Goal: Task Accomplishment & Management: Manage account settings

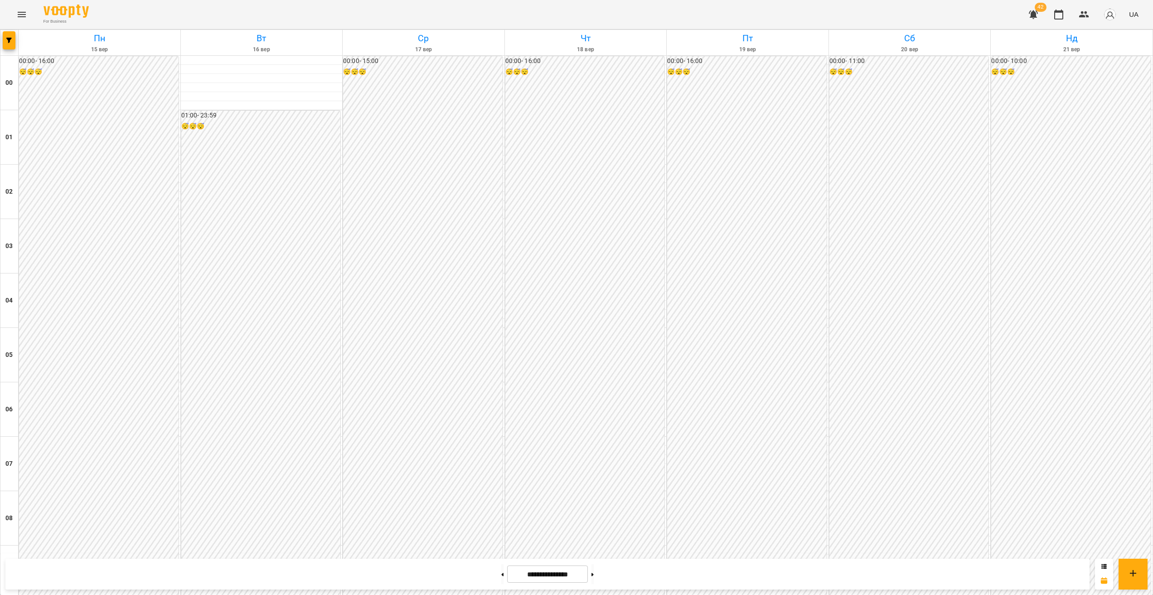
click at [13, 49] on button "button" at bounding box center [9, 40] width 13 height 18
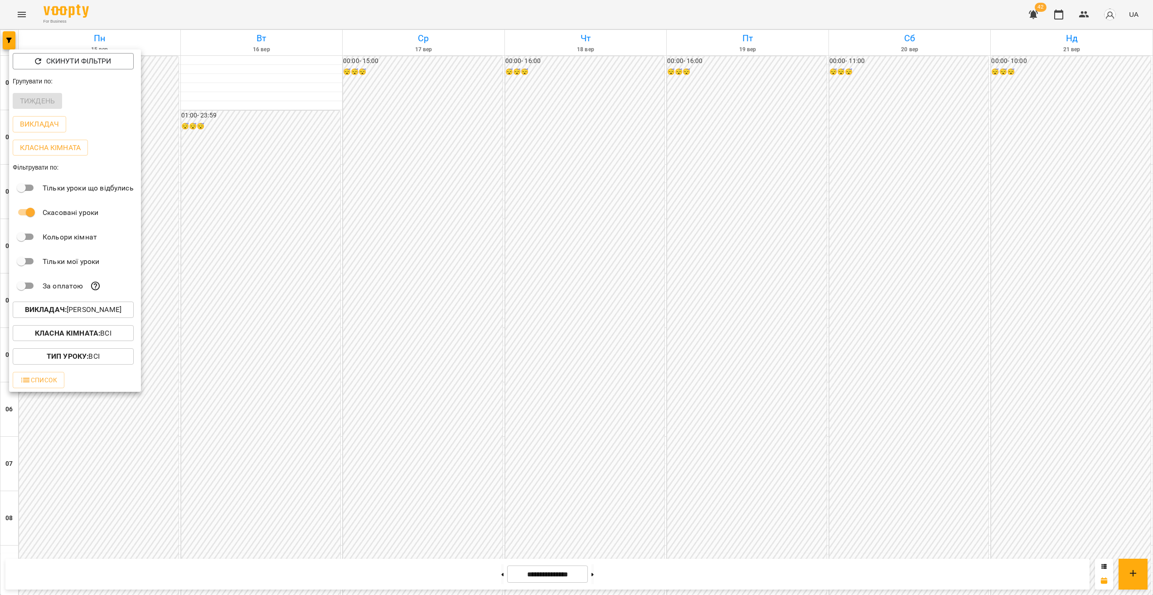
click at [69, 315] on p "Викладач : [PERSON_NAME]" at bounding box center [73, 309] width 97 height 11
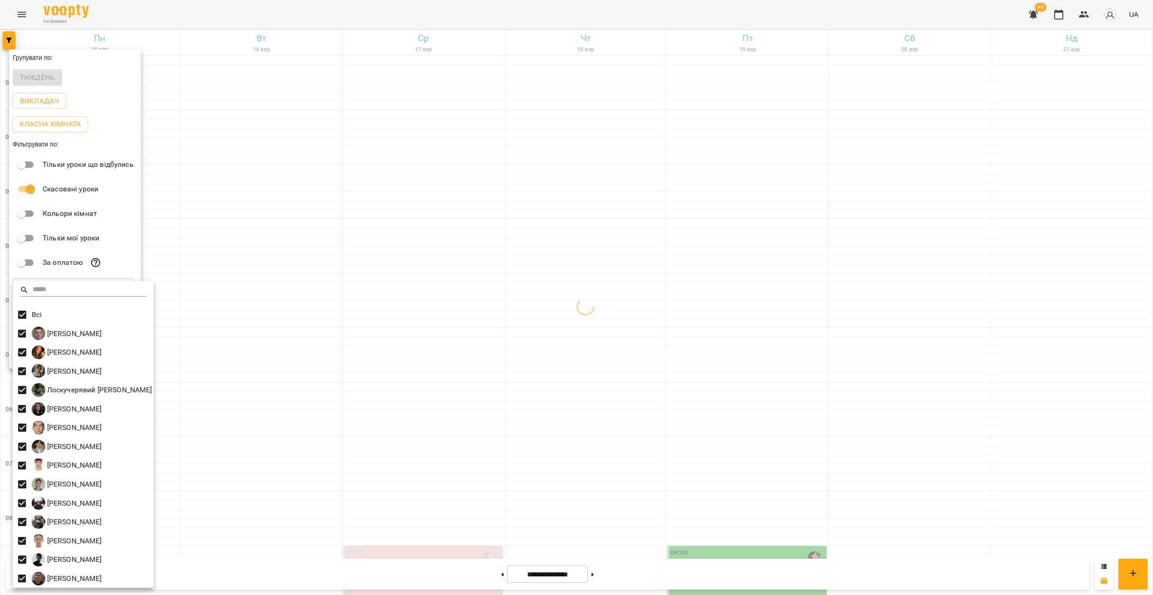
click at [900, 267] on div at bounding box center [576, 297] width 1153 height 595
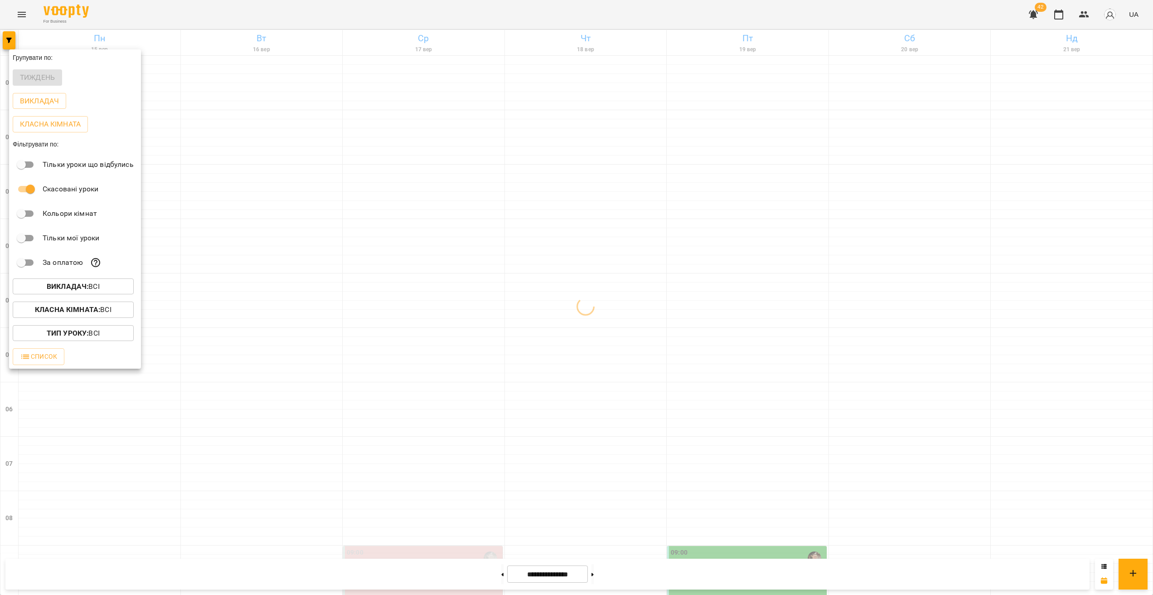
click at [919, 254] on div at bounding box center [576, 297] width 1153 height 595
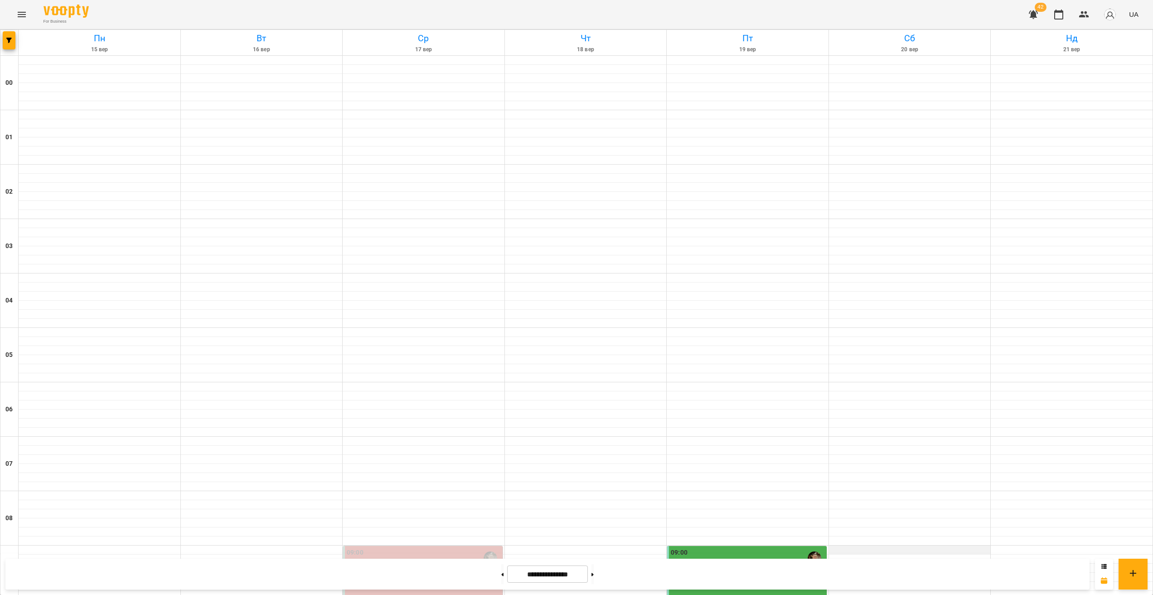
scroll to position [304, 0]
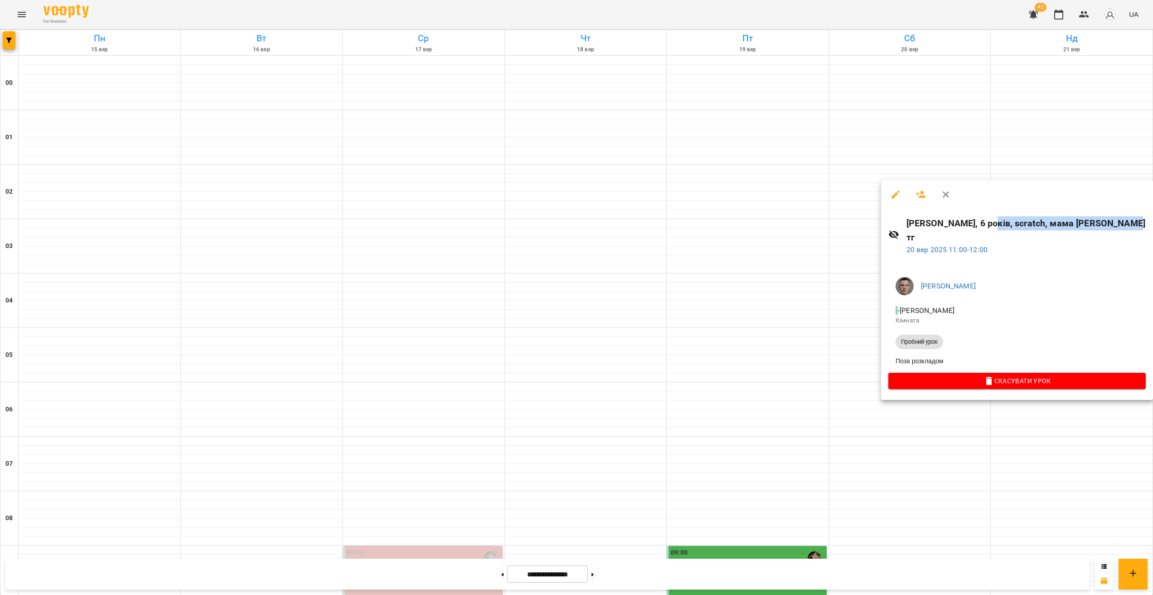
drag, startPoint x: 1010, startPoint y: 223, endPoint x: 1131, endPoint y: 227, distance: 120.7
click at [1130, 223] on h6 "[PERSON_NAME], 6 років, scratch, мама [PERSON_NAME] тг" at bounding box center [1026, 230] width 239 height 29
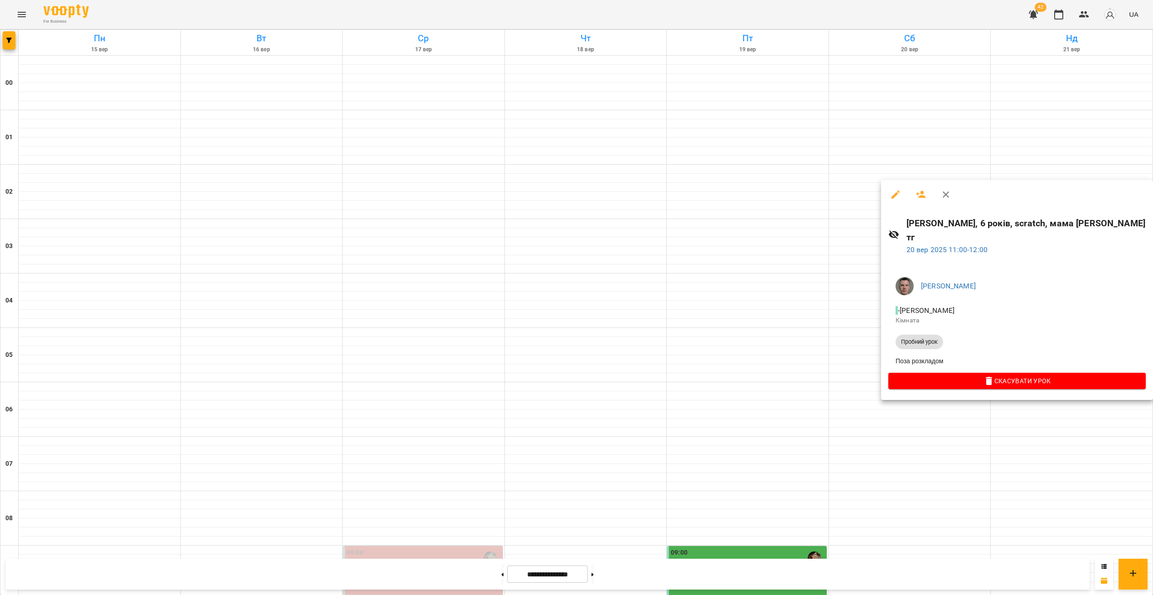
drag, startPoint x: 944, startPoint y: 415, endPoint x: 951, endPoint y: 417, distance: 6.5
click at [945, 415] on div at bounding box center [576, 297] width 1153 height 595
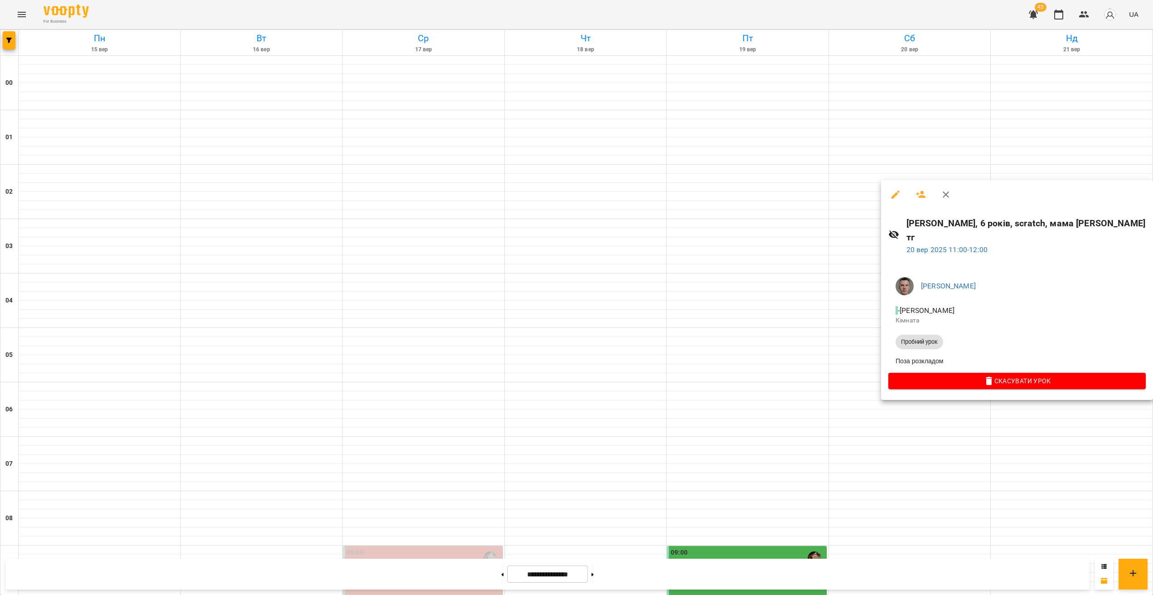
click at [942, 459] on div at bounding box center [576, 297] width 1153 height 595
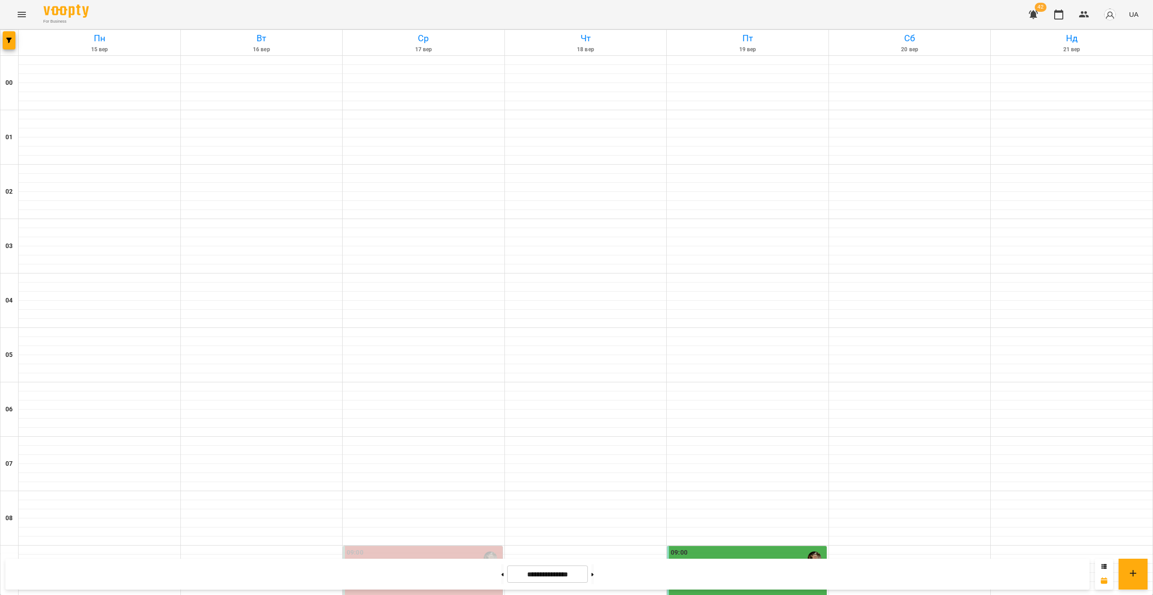
click at [718, 546] on div "09:00 [PERSON_NAME] [PERSON_NAME]" at bounding box center [747, 572] width 160 height 53
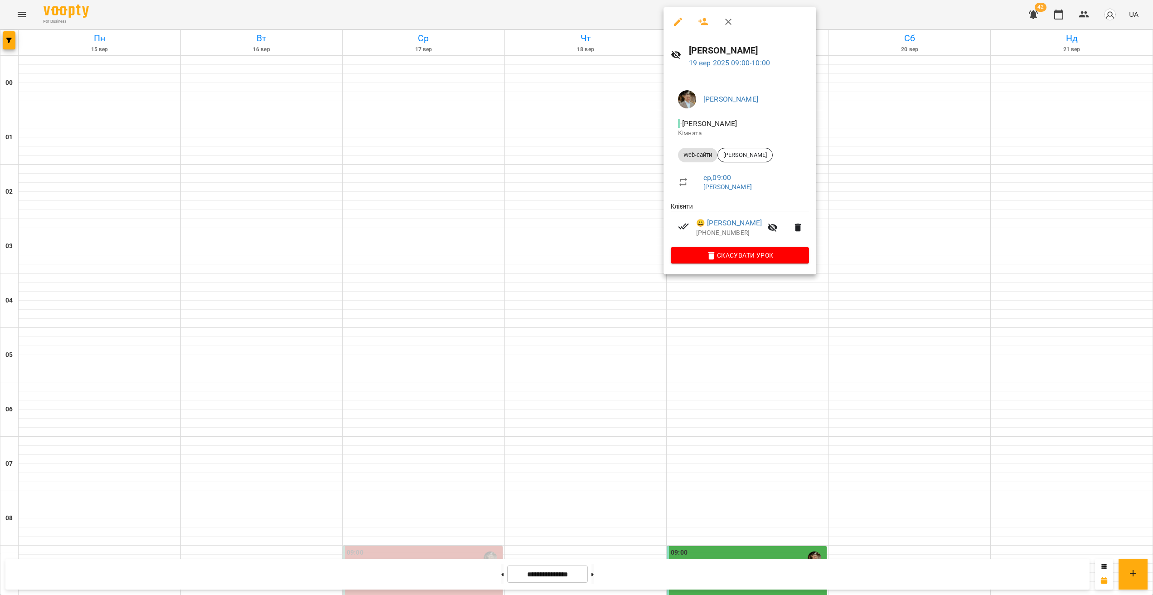
click at [718, 287] on div at bounding box center [576, 297] width 1153 height 595
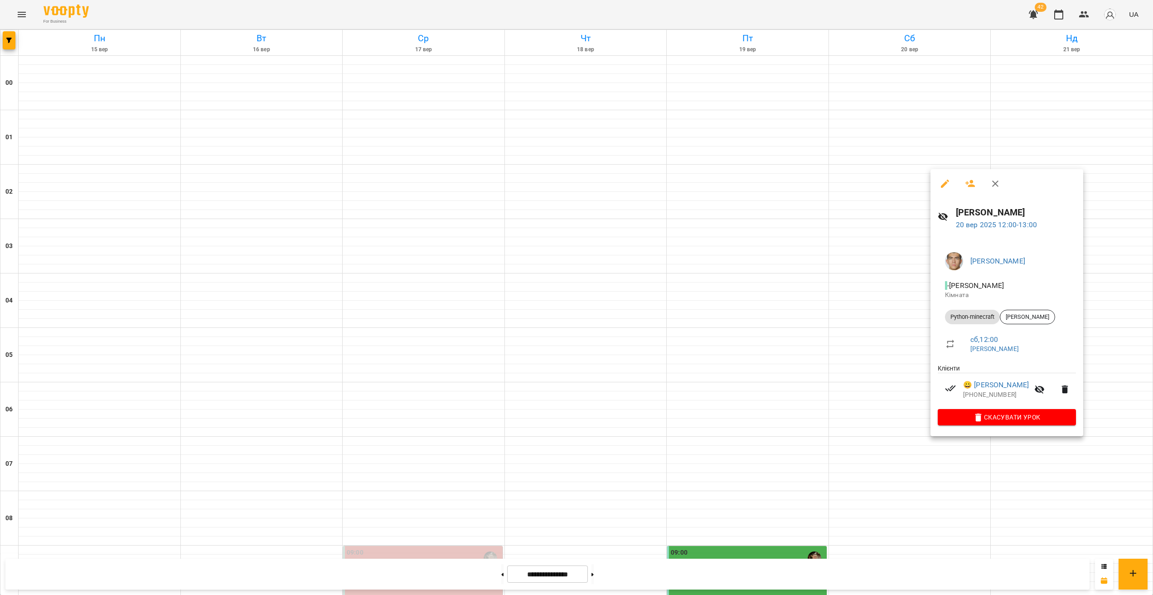
click at [948, 448] on div at bounding box center [576, 297] width 1153 height 595
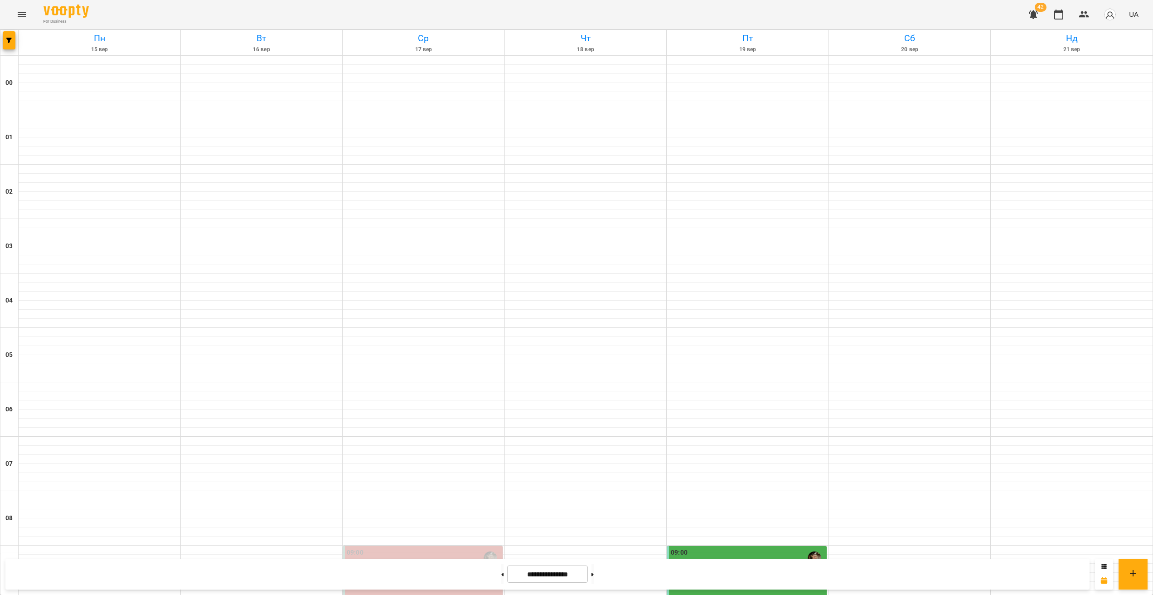
scroll to position [790, 0]
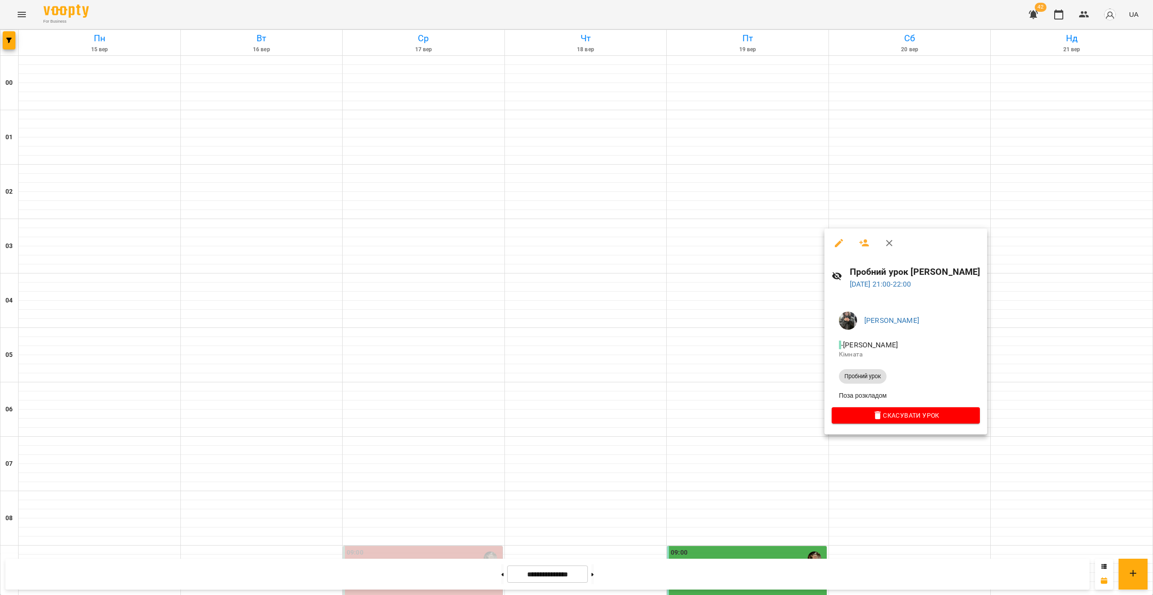
click at [895, 457] on div at bounding box center [576, 297] width 1153 height 595
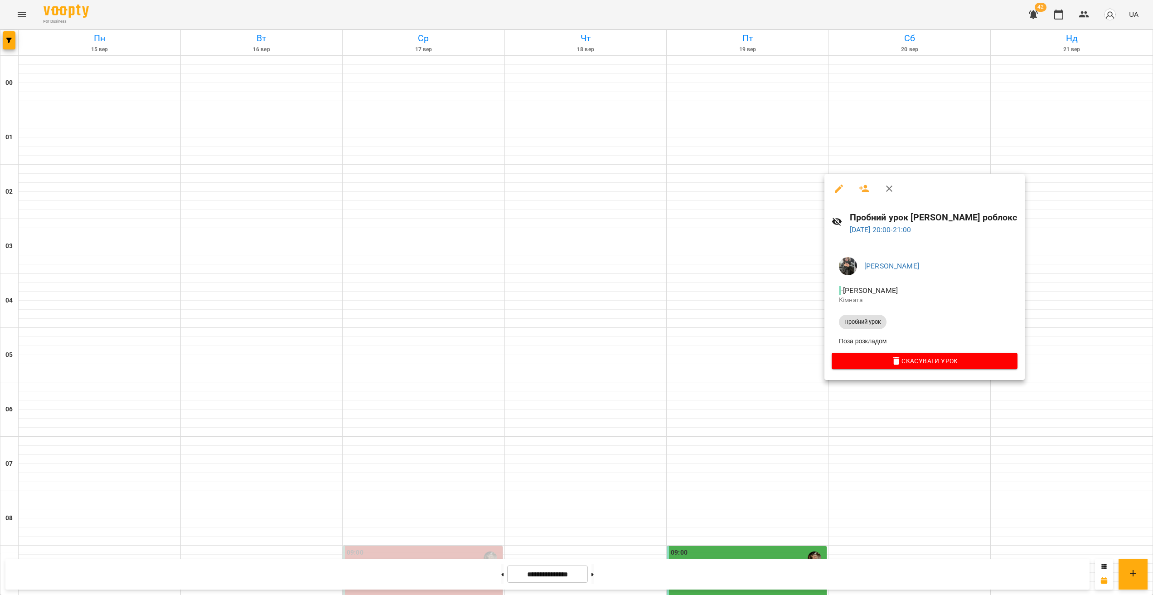
click at [906, 459] on div at bounding box center [576, 297] width 1153 height 595
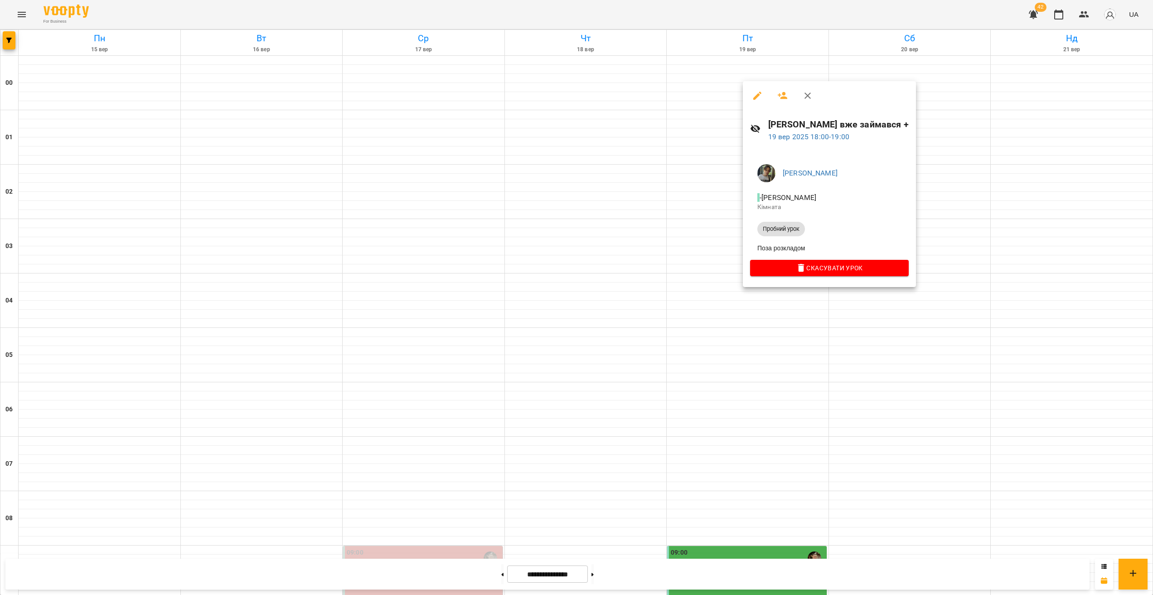
click at [720, 351] on div at bounding box center [576, 297] width 1153 height 595
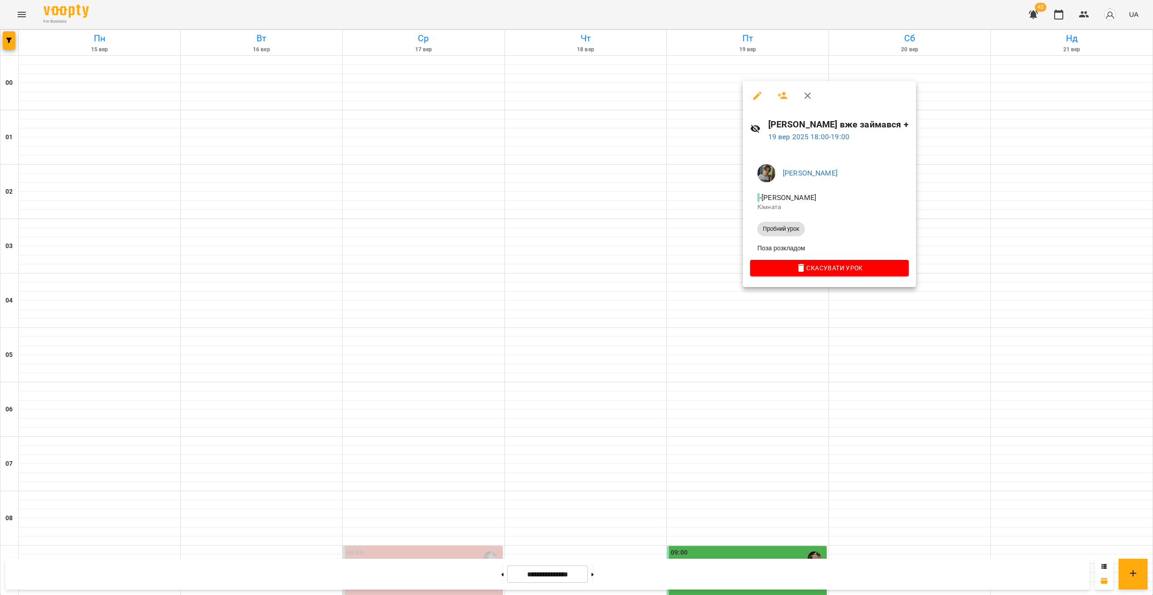
click at [773, 414] on div at bounding box center [576, 297] width 1153 height 595
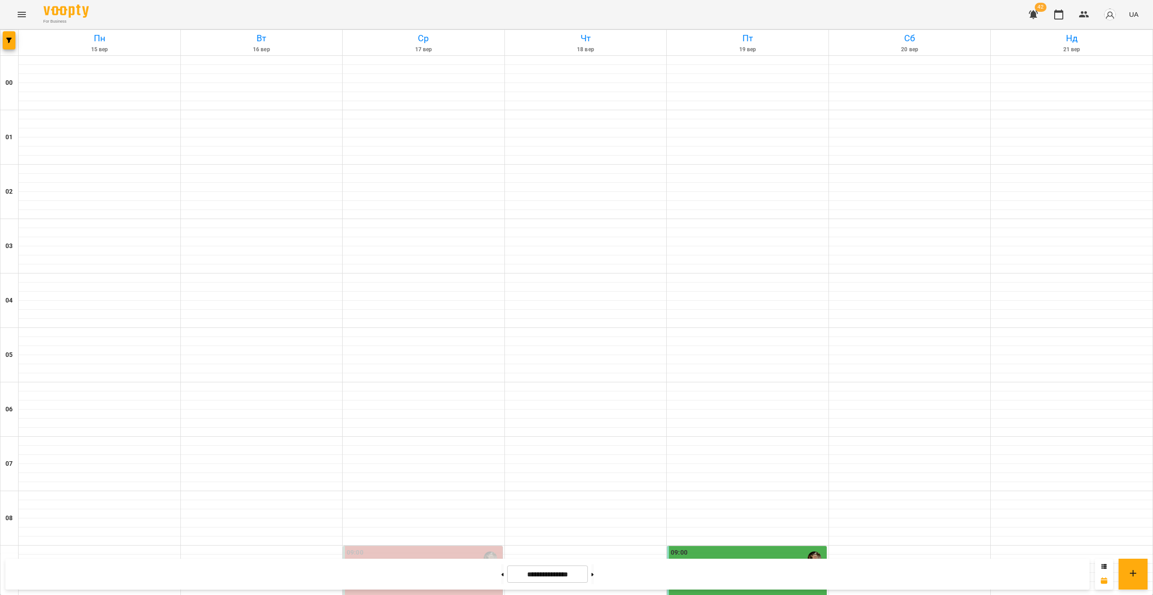
click at [18, 13] on icon "Menu" at bounding box center [21, 14] width 11 height 11
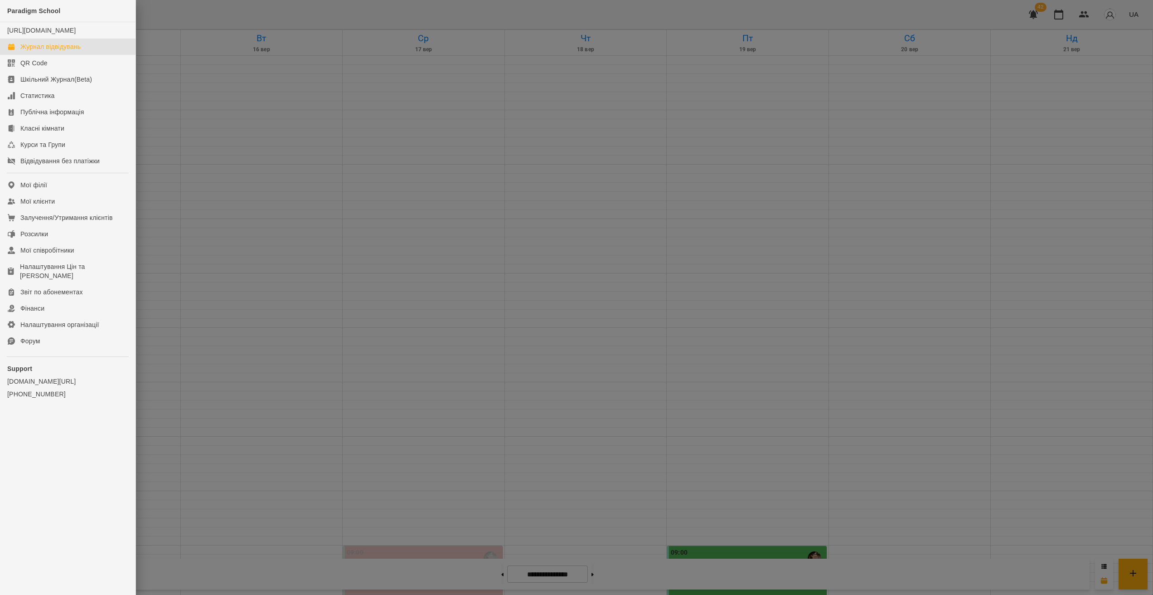
click at [634, 250] on div at bounding box center [576, 297] width 1153 height 595
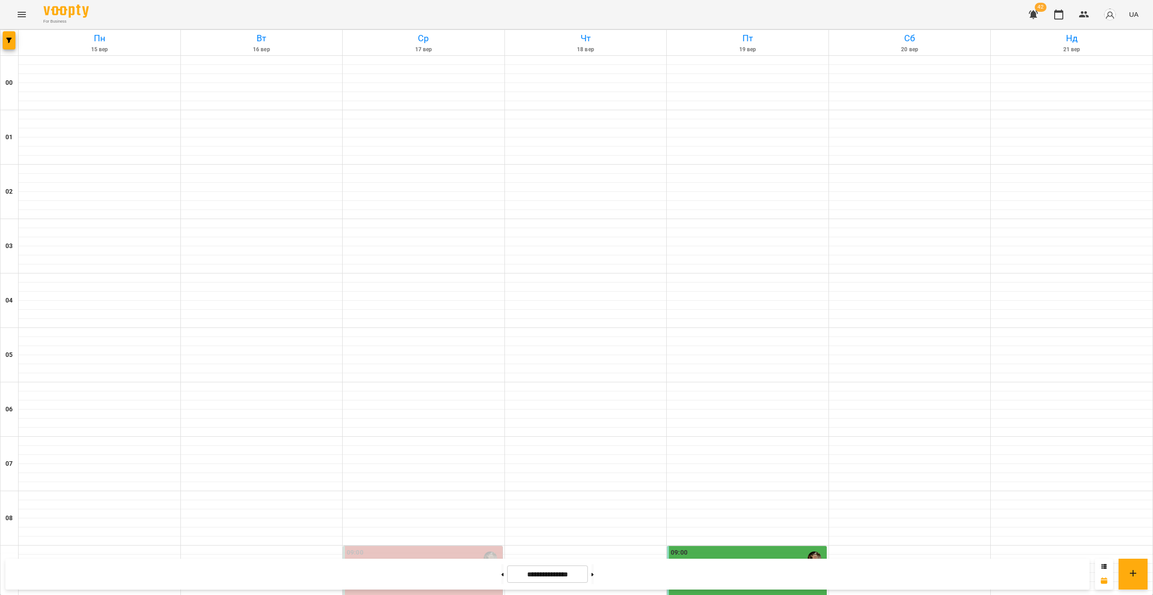
click at [15, 8] on button "Menu" at bounding box center [22, 15] width 22 height 22
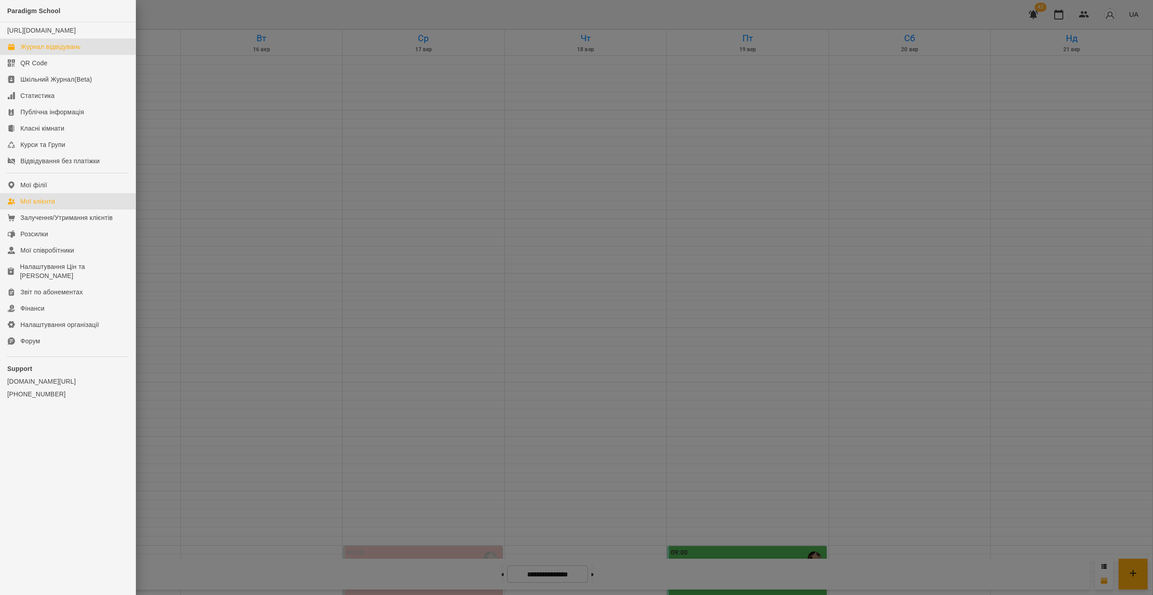
click at [44, 206] on div "Мої клієнти" at bounding box center [37, 201] width 34 height 9
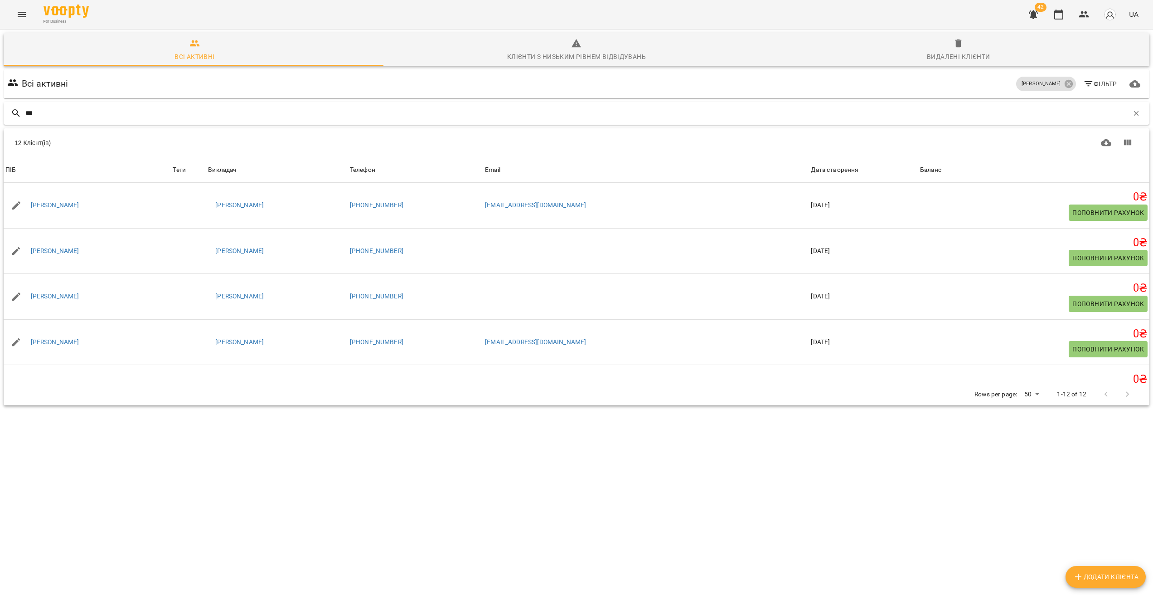
type input "****"
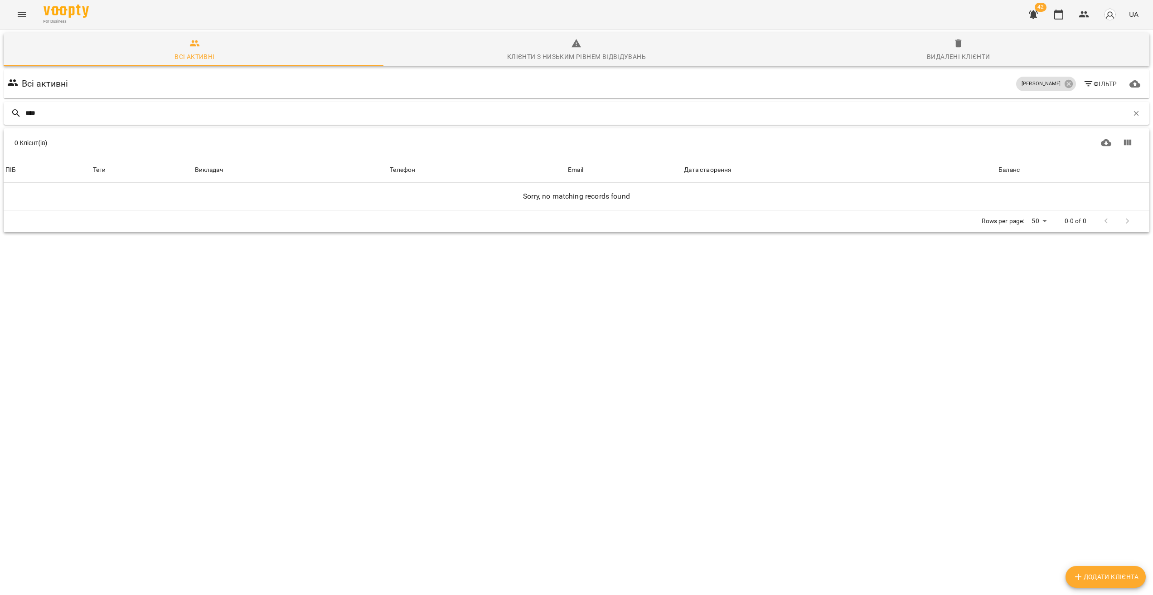
click at [60, 117] on input "****" at bounding box center [577, 113] width 1104 height 15
click at [59, 117] on input "****" at bounding box center [577, 113] width 1104 height 15
type input "*"
type input "****"
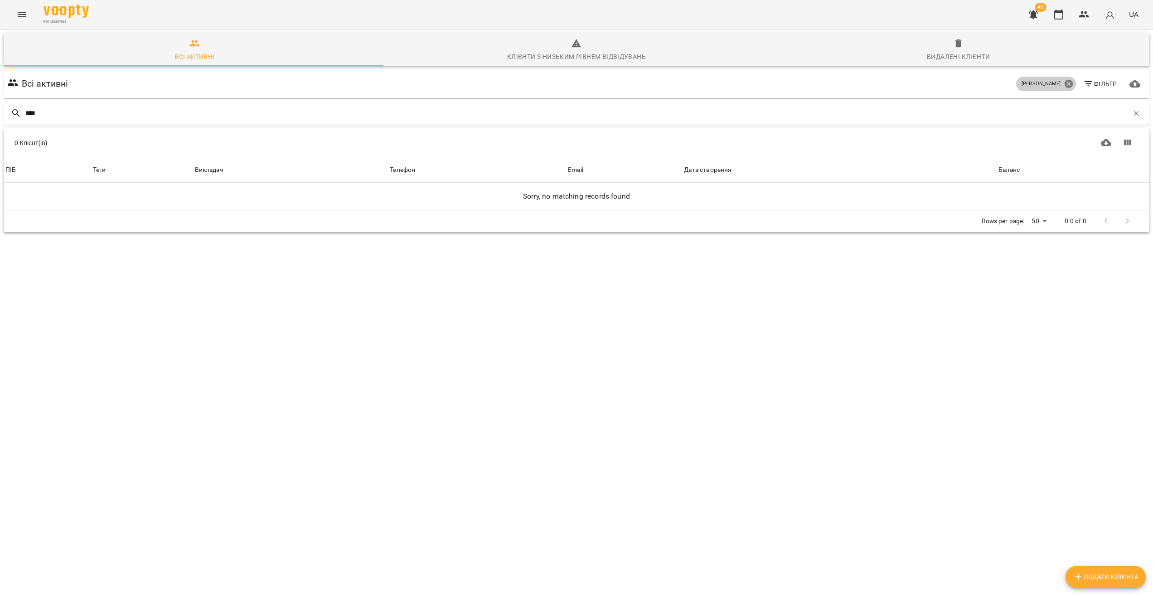
click at [1065, 84] on icon at bounding box center [1069, 84] width 8 height 8
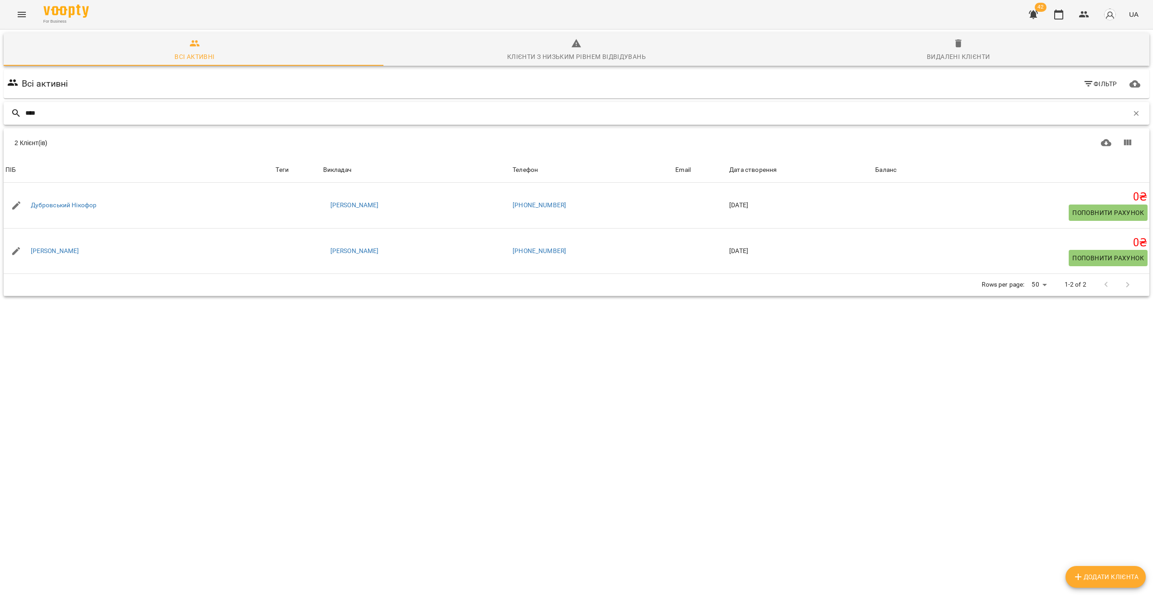
click at [71, 117] on input "****" at bounding box center [577, 113] width 1104 height 15
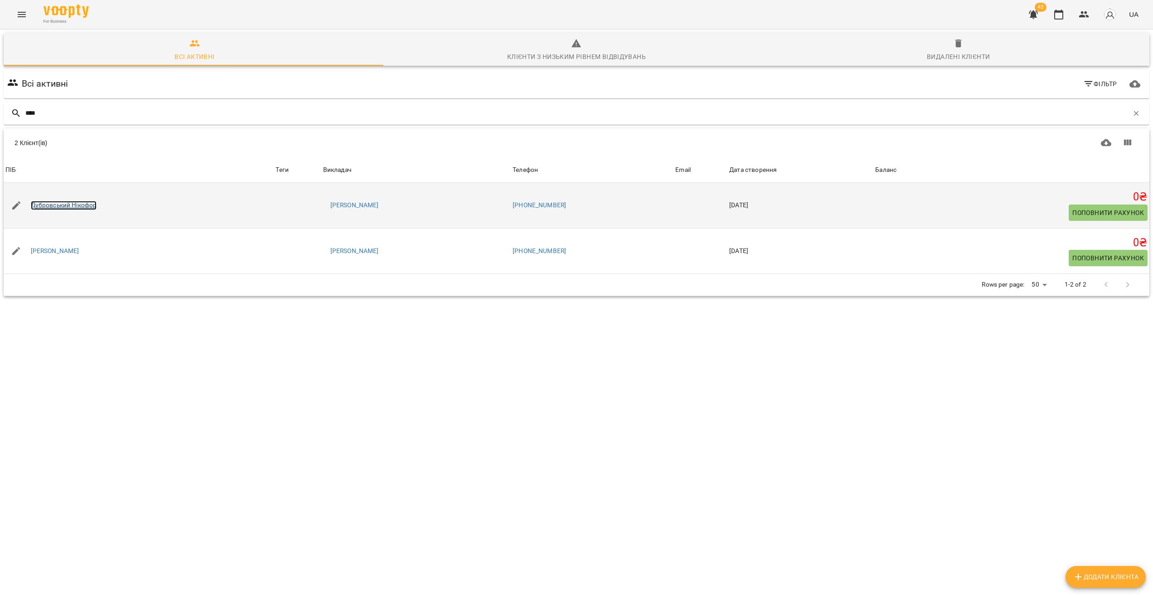
click at [83, 205] on link "Дубровський Нікофор" at bounding box center [64, 205] width 66 height 9
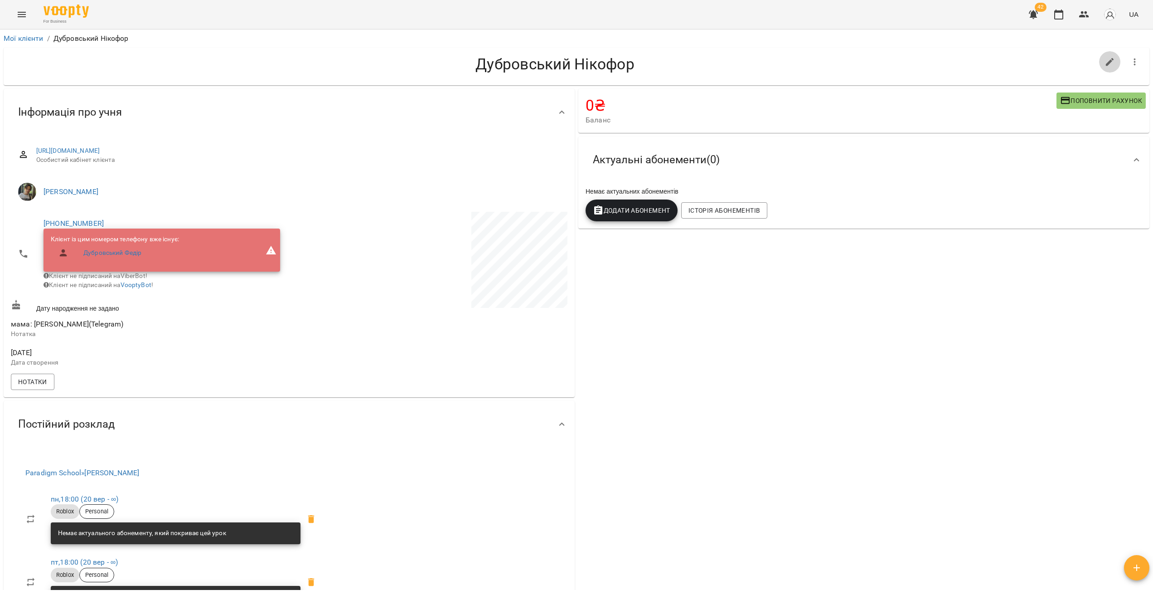
click at [1105, 57] on icon "button" at bounding box center [1110, 62] width 11 height 11
select select "**"
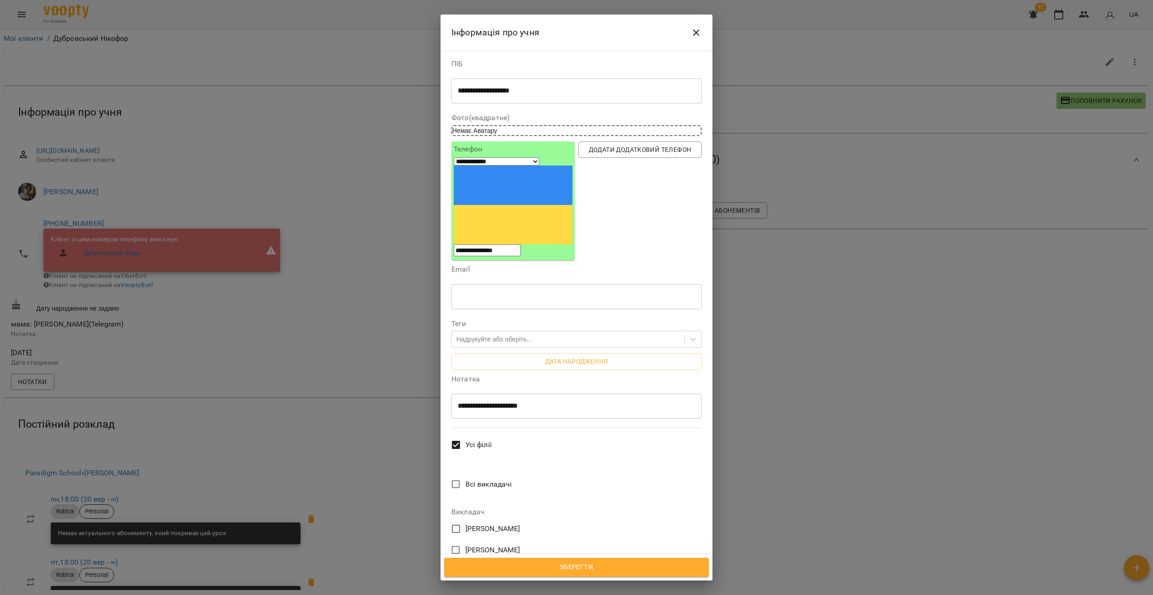
click at [691, 34] on icon "Close" at bounding box center [696, 32] width 11 height 11
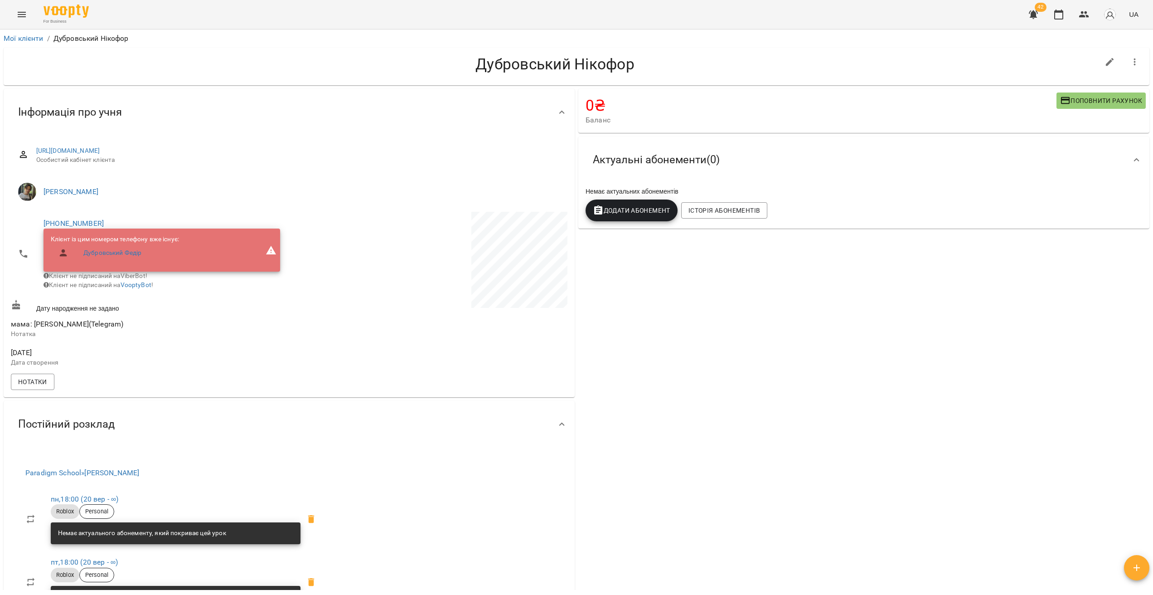
click at [857, 367] on div "0 ₴ Баланс Поповнити рахунок Актуальні абонементи ( 0 ) Немає актуальних абонем…" at bounding box center [864, 409] width 575 height 644
click at [1108, 63] on icon "button" at bounding box center [1110, 62] width 11 height 11
select select "**"
drag, startPoint x: 170, startPoint y: 192, endPoint x: 39, endPoint y: 190, distance: 131.5
click at [39, 190] on li "[PERSON_NAME]" at bounding box center [289, 191] width 557 height 25
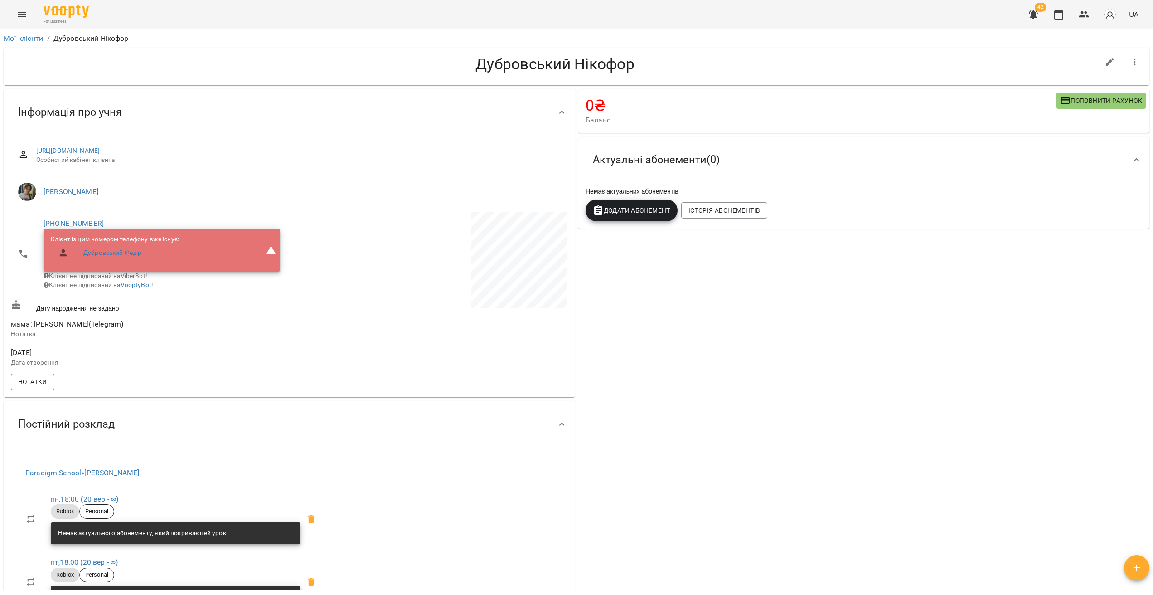
click at [323, 194] on span "[PERSON_NAME]" at bounding box center [302, 191] width 517 height 11
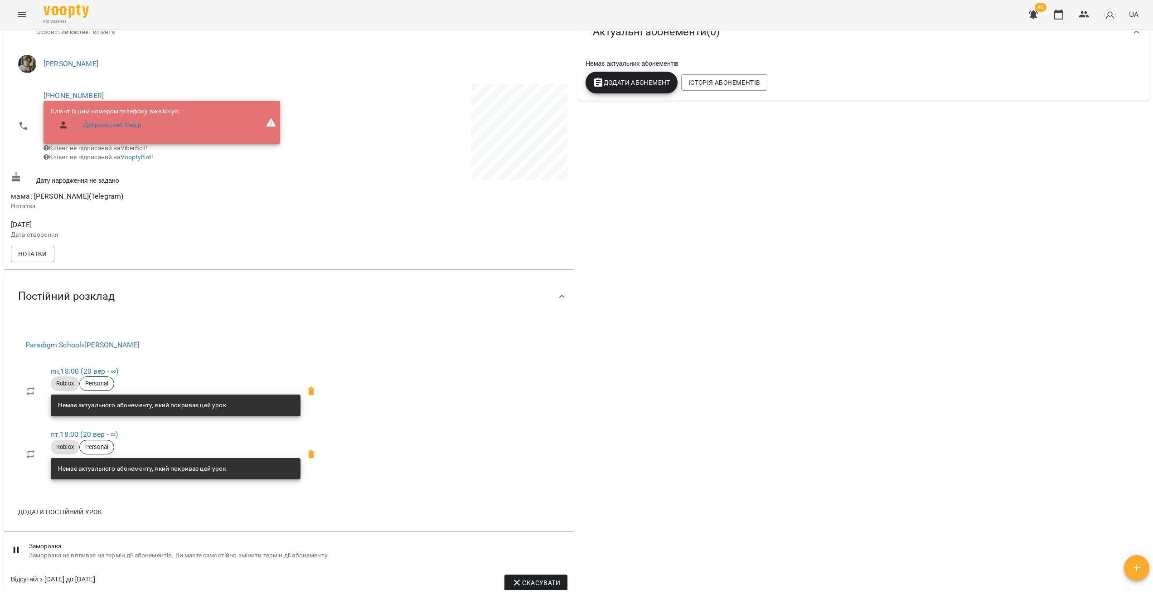
scroll to position [108, 0]
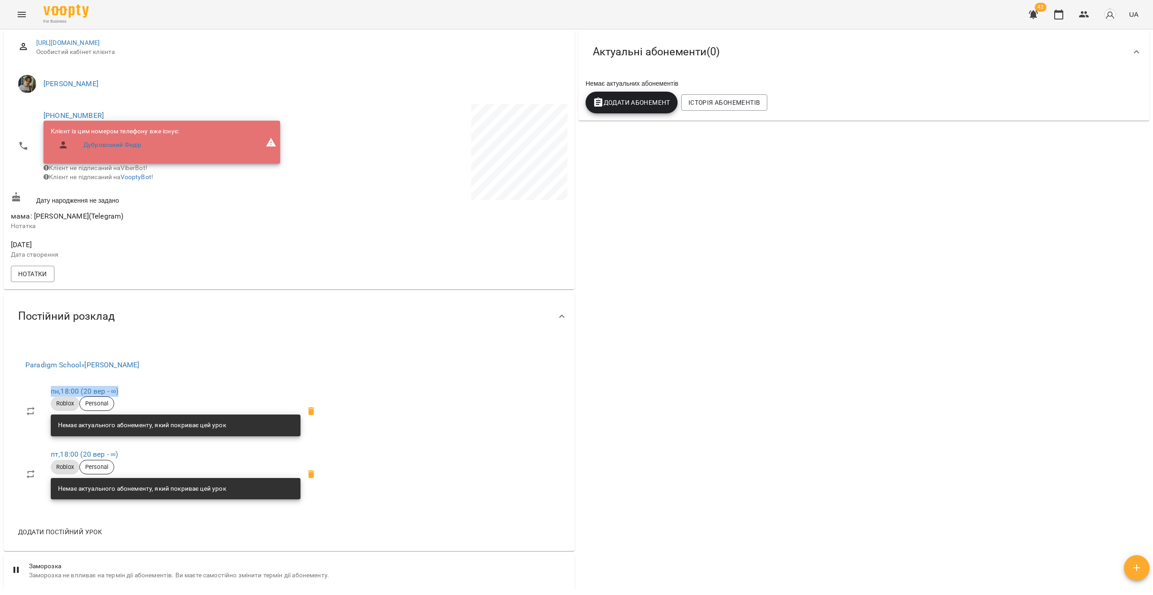
drag, startPoint x: 190, startPoint y: 400, endPoint x: 6, endPoint y: 399, distance: 184.1
click at [6, 399] on div "Paradigm School » [PERSON_NAME] , 18:00 ([DATE] - ∞) Roblox Personal Немає акту…" at bounding box center [289, 445] width 571 height 211
click at [559, 409] on div "Paradigm School » [PERSON_NAME] , 18:00 ([DATE] - ∞) Roblox Personal Немає акту…" at bounding box center [289, 445] width 571 height 211
drag, startPoint x: 141, startPoint y: 459, endPoint x: 18, endPoint y: 462, distance: 122.9
click at [18, 462] on li "пт , 18:00 ([DATE] - ∞) Roblox Personal Немає актуального абонементу, який покр…" at bounding box center [173, 474] width 311 height 63
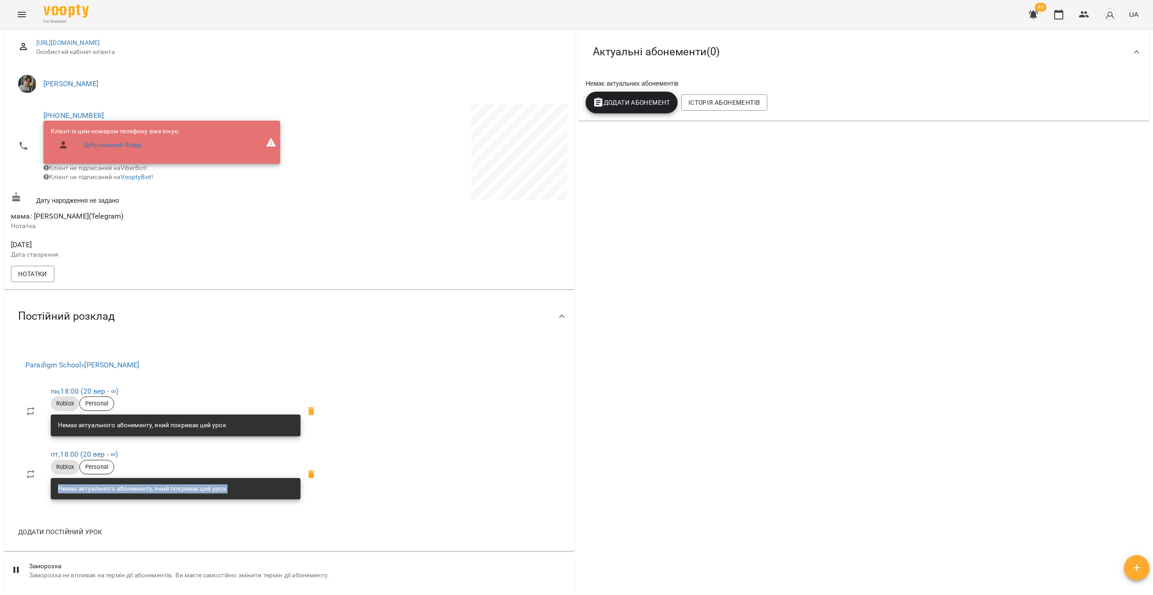
drag, startPoint x: 355, startPoint y: 486, endPoint x: 239, endPoint y: 479, distance: 115.8
click at [239, 479] on div "Paradigm School » [PERSON_NAME] , 18:00 ([DATE] - ∞) Roblox Personal Немає акту…" at bounding box center [289, 445] width 571 height 211
click at [438, 498] on div "Paradigm School » [PERSON_NAME] , 18:00 ([DATE] - ∞) Roblox Personal Немає акту…" at bounding box center [289, 445] width 571 height 211
click at [13, 17] on button "Menu" at bounding box center [22, 15] width 22 height 22
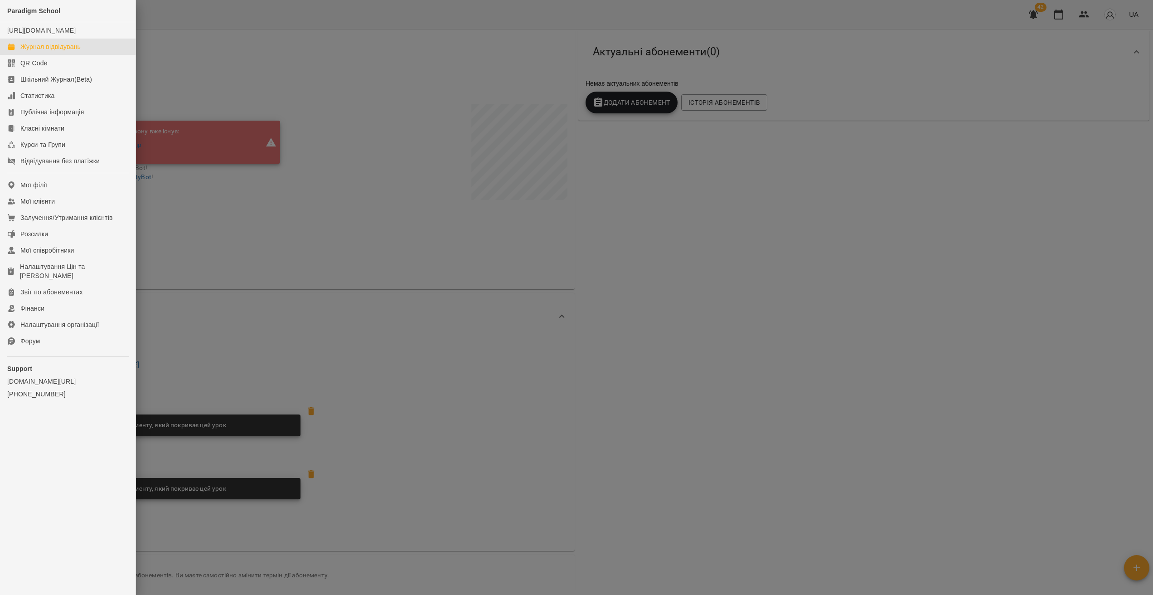
click at [35, 51] on div "Журнал відвідувань" at bounding box center [50, 46] width 60 height 9
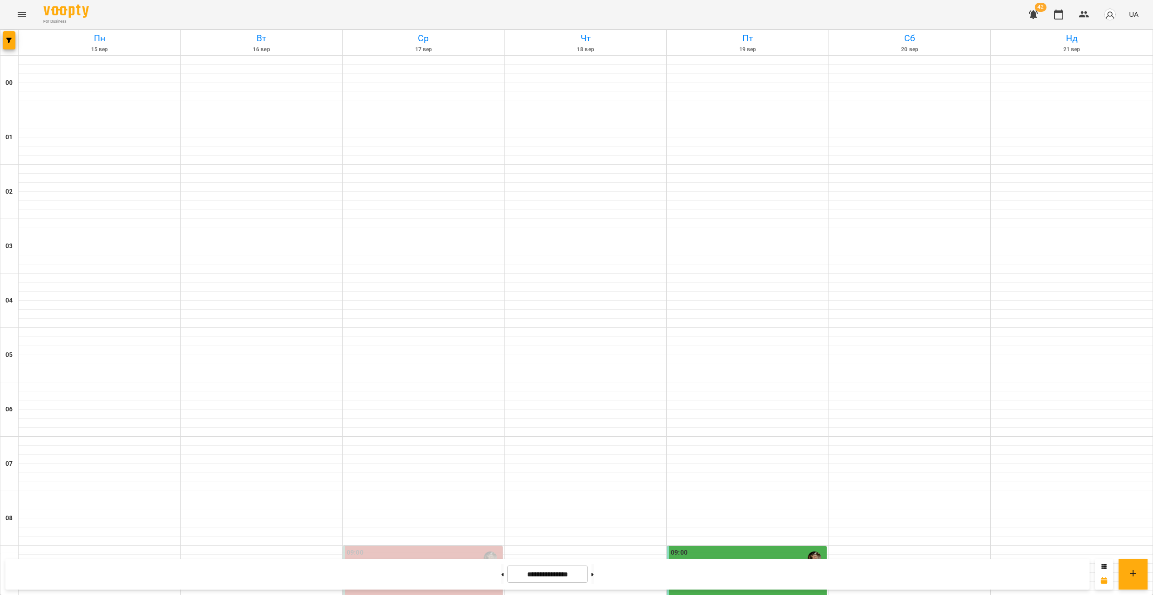
scroll to position [807, 0]
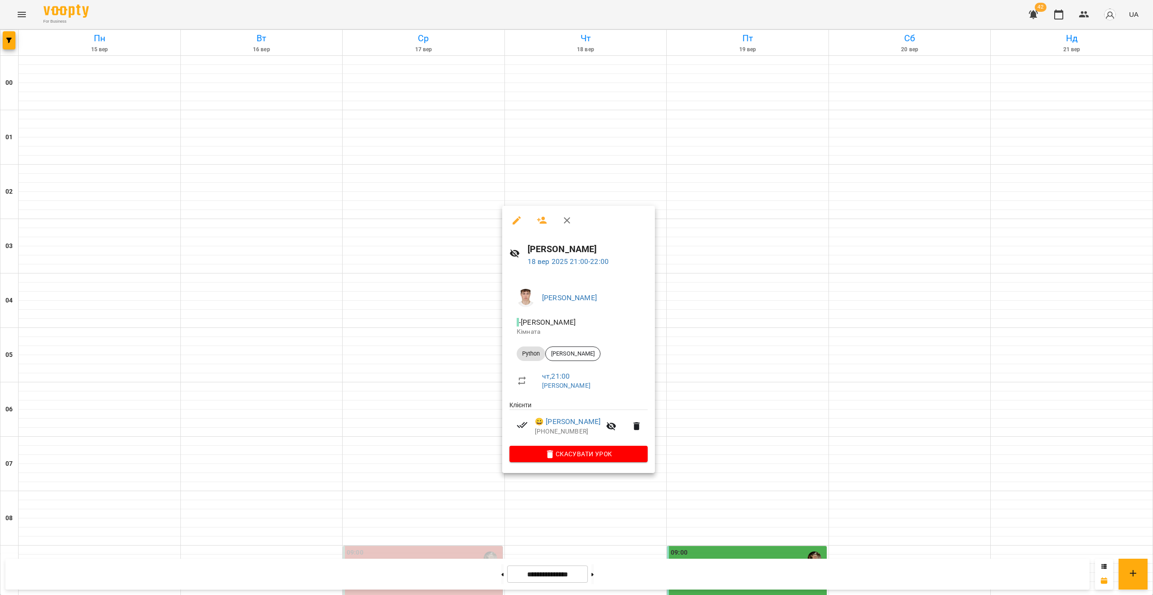
click at [516, 420] on li "😀 [PERSON_NAME] [PHONE_NUMBER]" at bounding box center [579, 426] width 138 height 32
click at [473, 430] on div at bounding box center [576, 297] width 1153 height 595
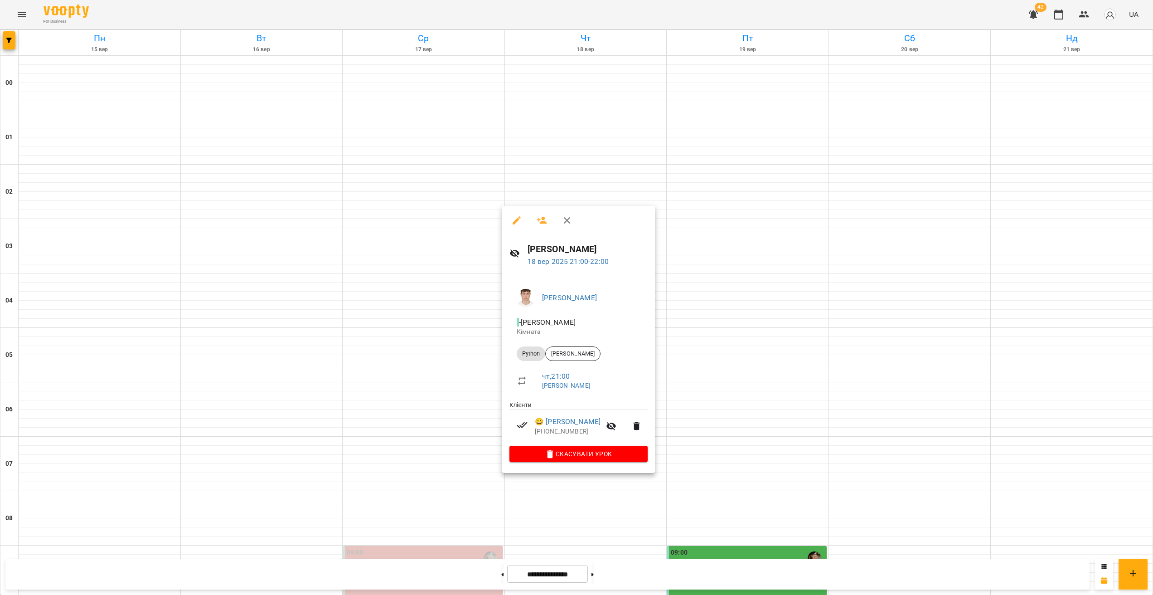
click at [619, 518] on div at bounding box center [576, 297] width 1153 height 595
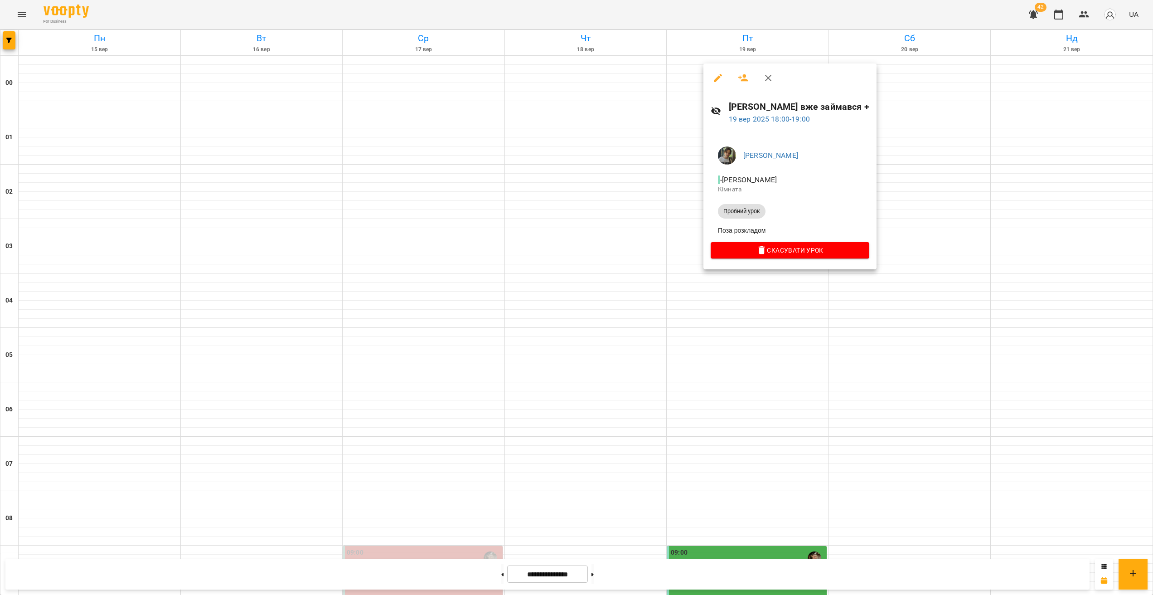
drag, startPoint x: 934, startPoint y: 473, endPoint x: 926, endPoint y: 456, distance: 18.3
click at [934, 473] on div at bounding box center [576, 297] width 1153 height 595
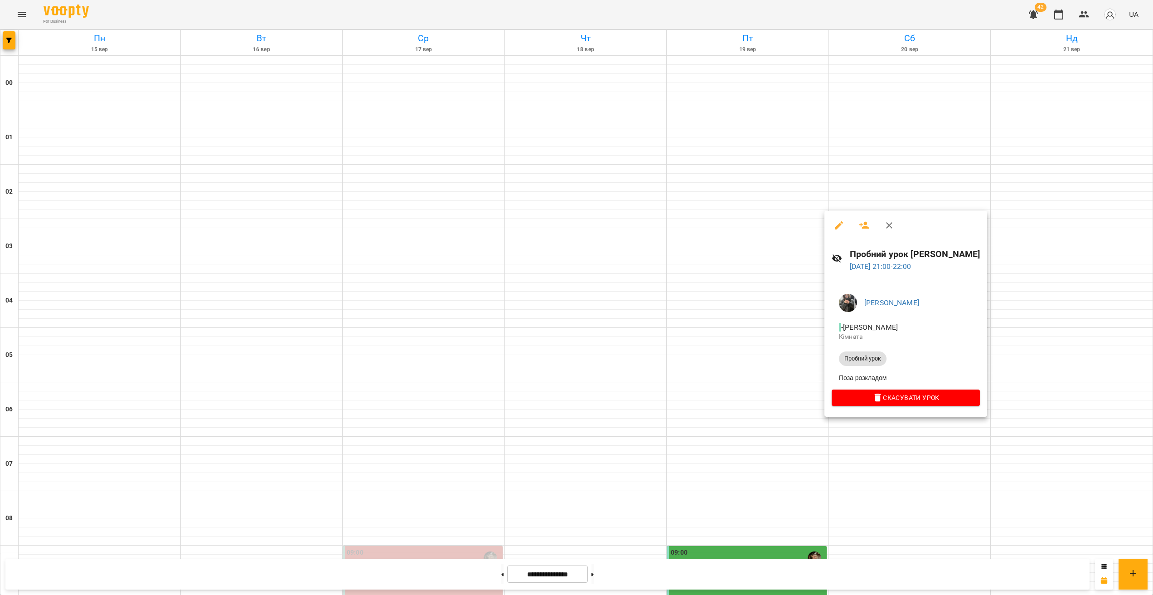
click at [926, 460] on div at bounding box center [576, 297] width 1153 height 595
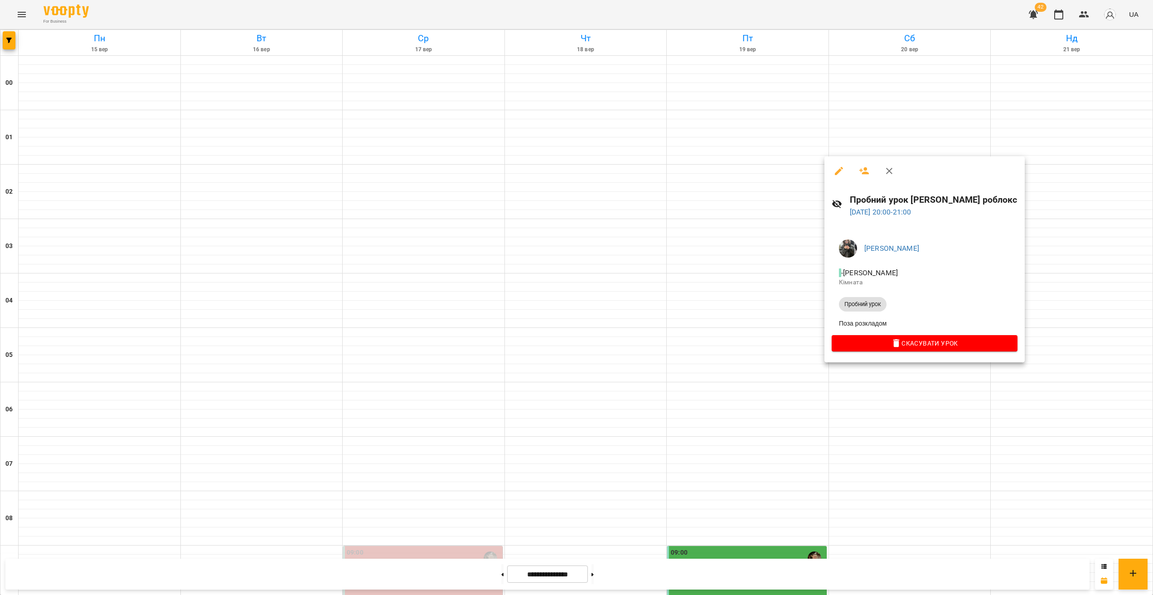
click at [919, 424] on div at bounding box center [576, 297] width 1153 height 595
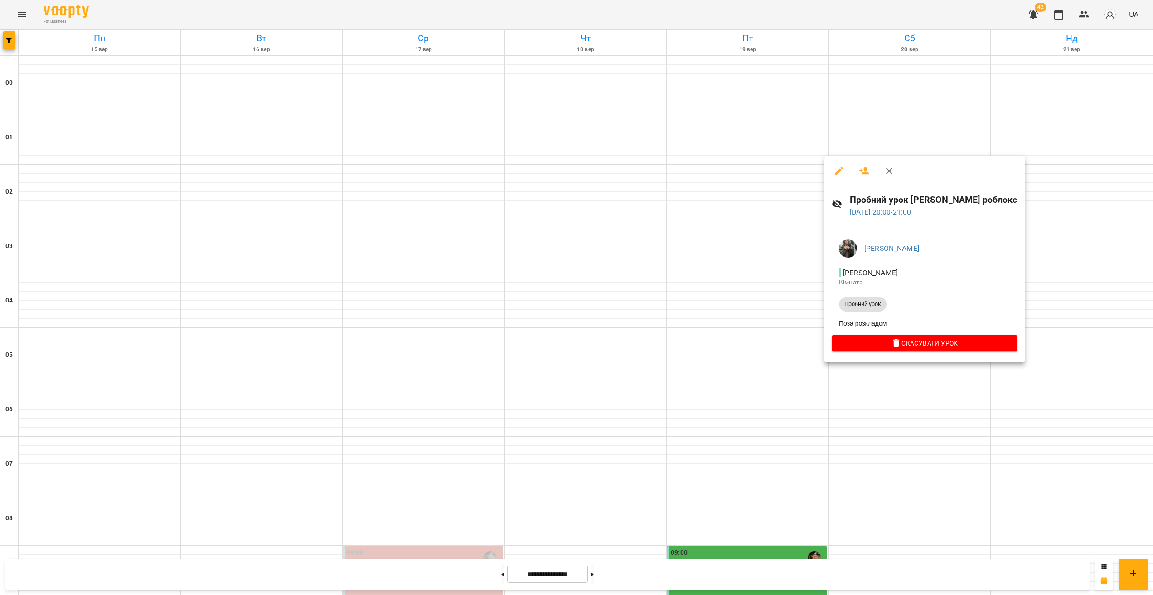
click at [923, 383] on div at bounding box center [576, 297] width 1153 height 595
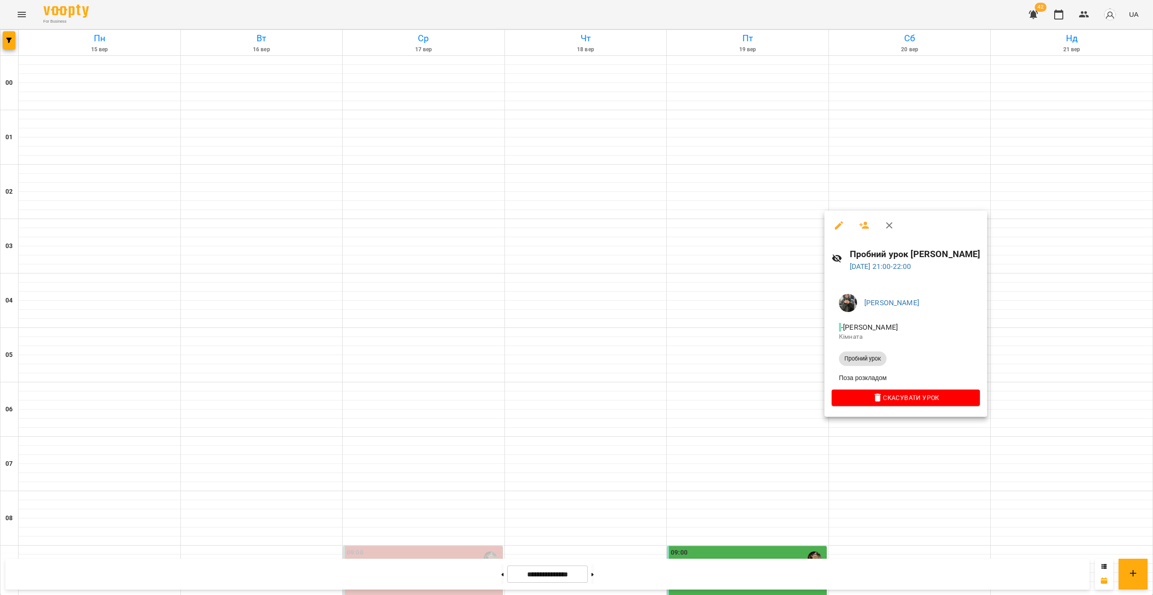
click at [909, 428] on div at bounding box center [576, 297] width 1153 height 595
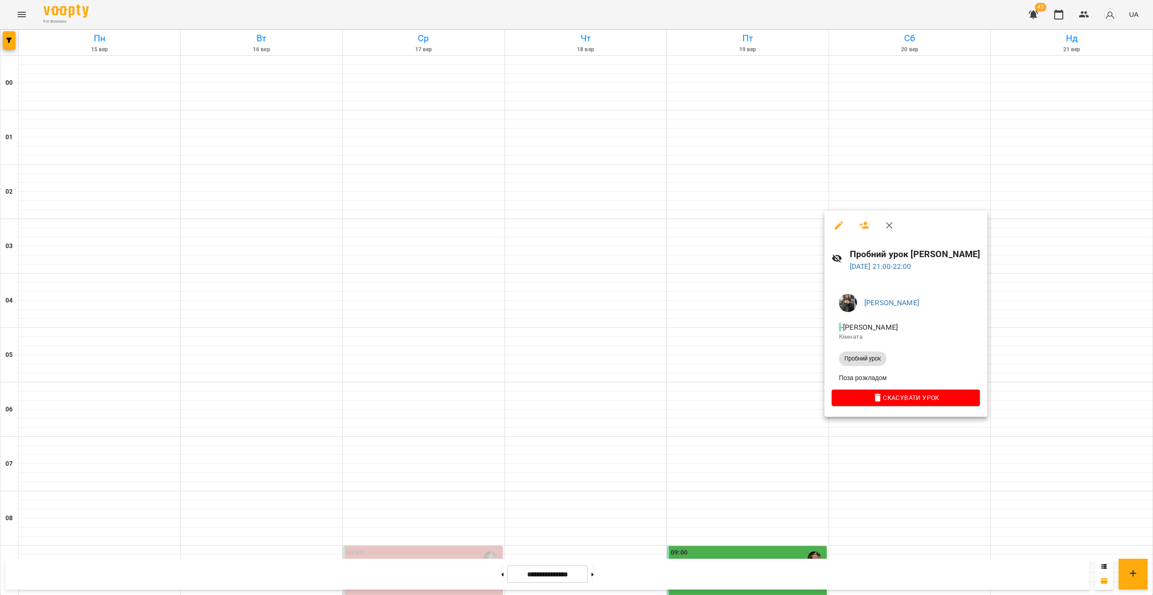
click at [894, 431] on div at bounding box center [576, 297] width 1153 height 595
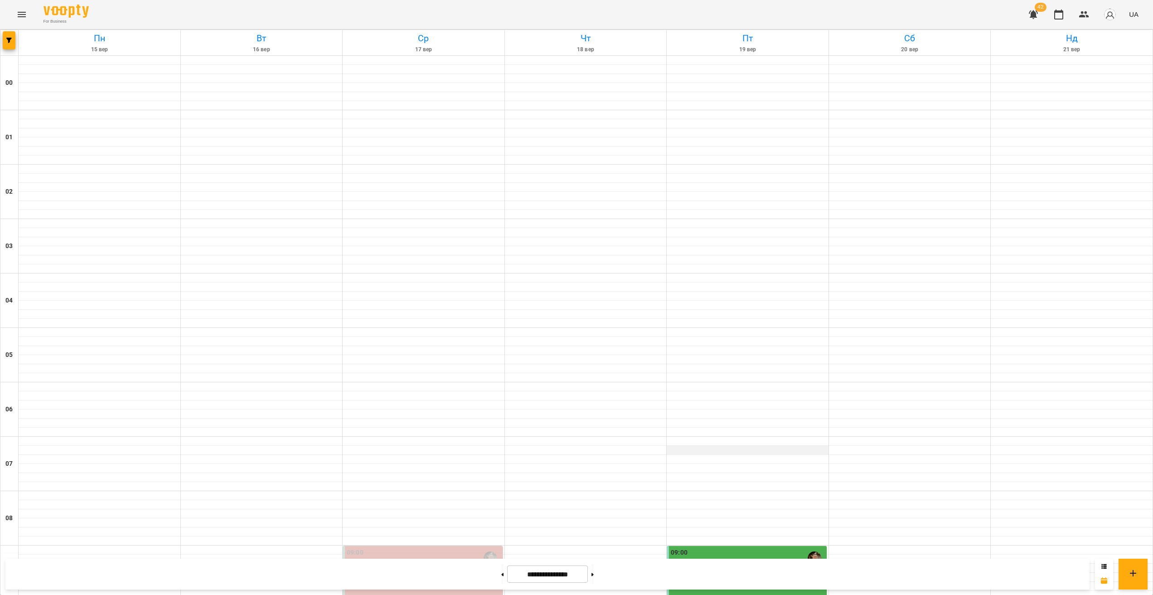
scroll to position [200, 0]
click at [710, 546] on div "09:00 [PERSON_NAME] [PERSON_NAME]" at bounding box center [747, 572] width 160 height 53
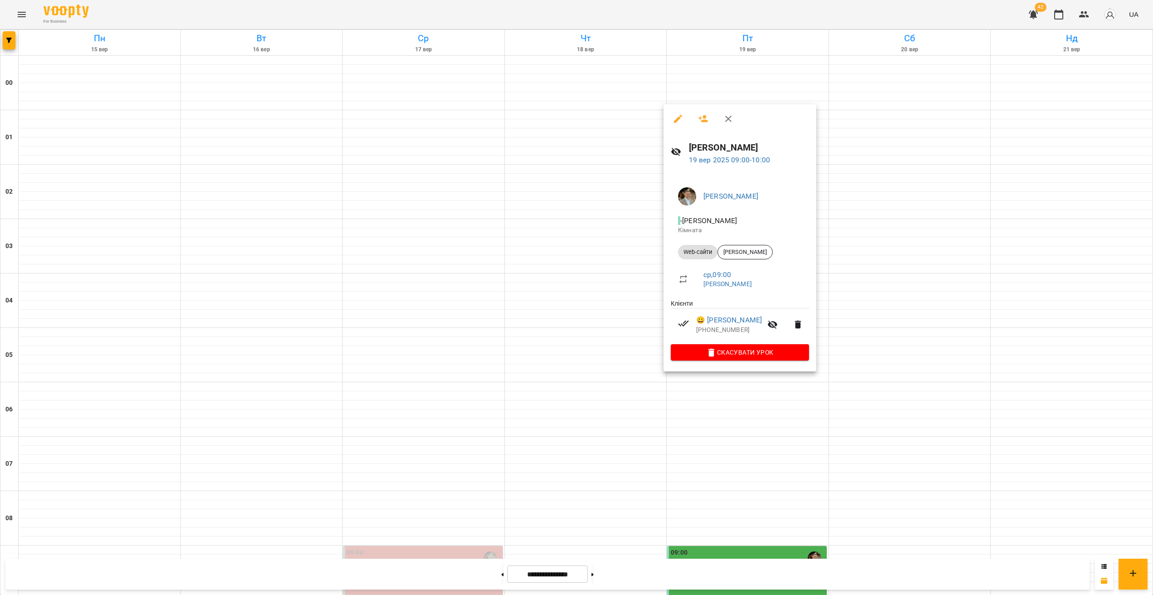
click at [738, 378] on div at bounding box center [576, 297] width 1153 height 595
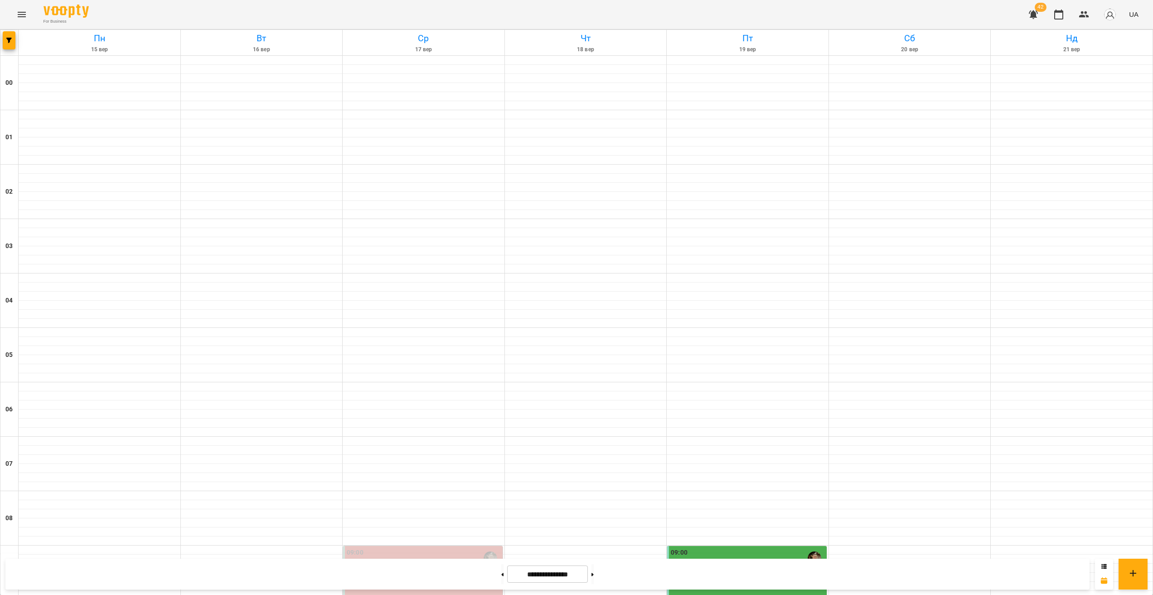
click at [754, 546] on div "09:00 [PERSON_NAME] [PERSON_NAME]" at bounding box center [747, 572] width 160 height 53
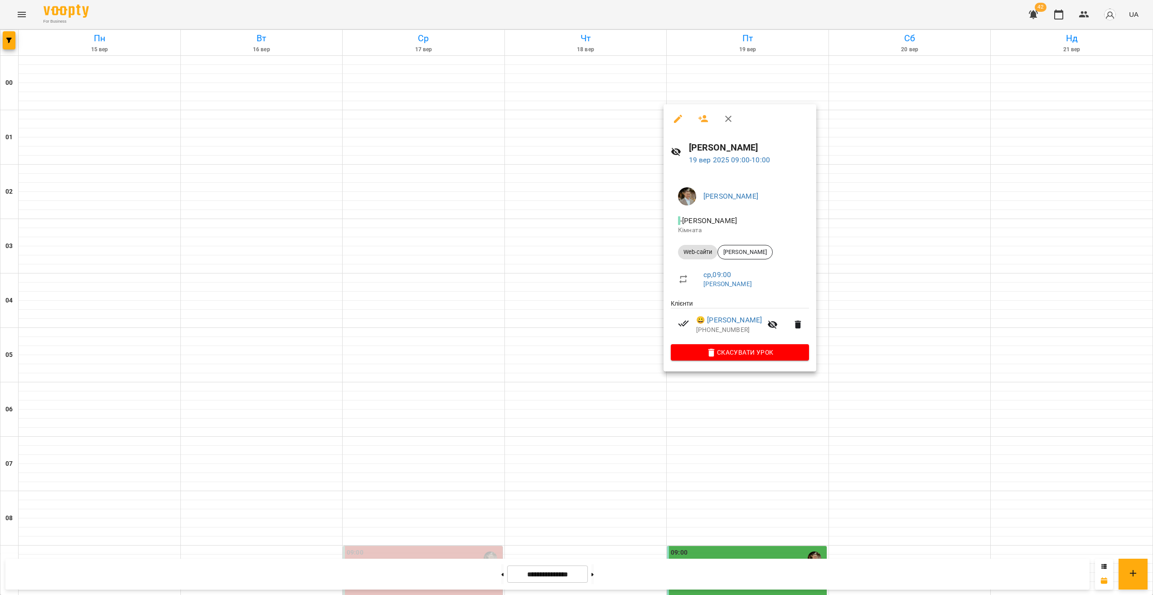
click at [730, 382] on div at bounding box center [576, 297] width 1153 height 595
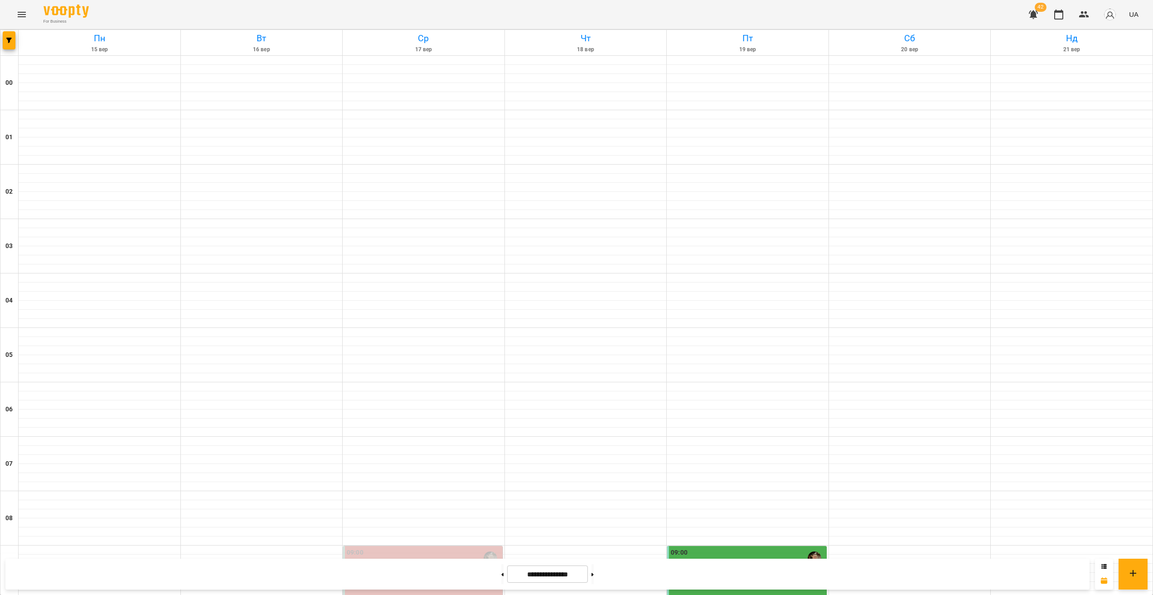
click at [719, 578] on p "[PERSON_NAME]" at bounding box center [698, 582] width 55 height 8
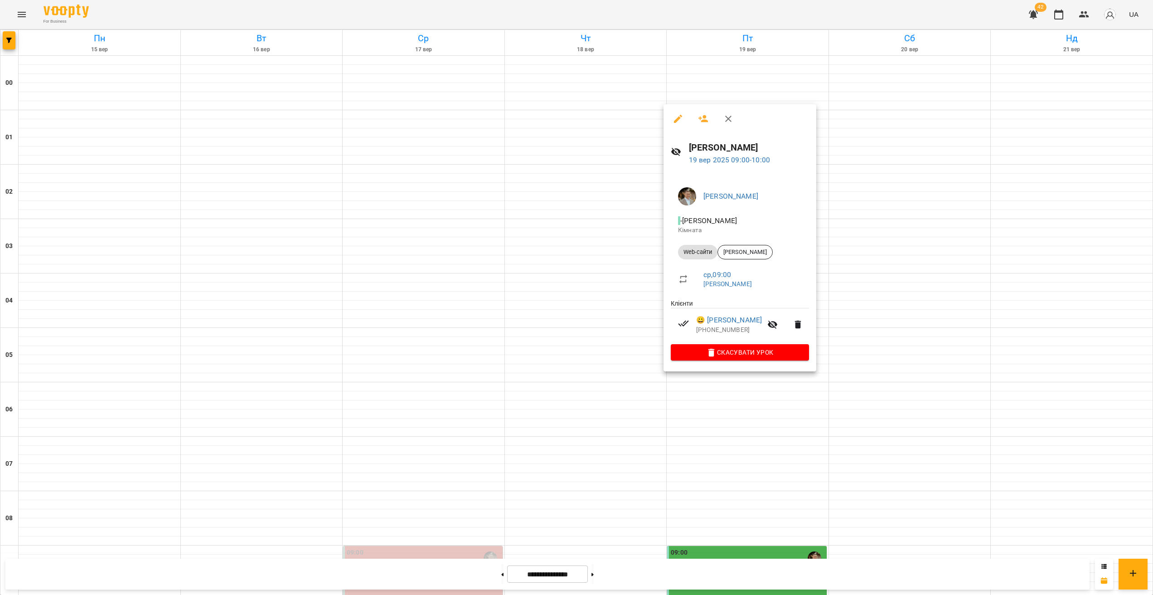
click at [750, 383] on div at bounding box center [576, 297] width 1153 height 595
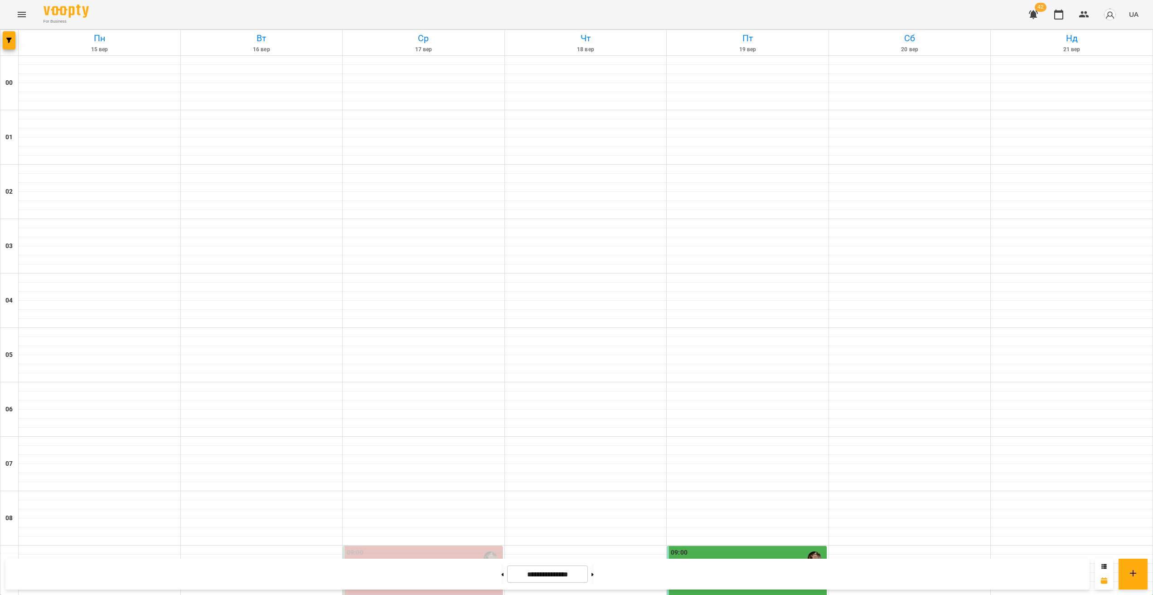
click at [718, 578] on p "[PERSON_NAME]" at bounding box center [698, 582] width 55 height 8
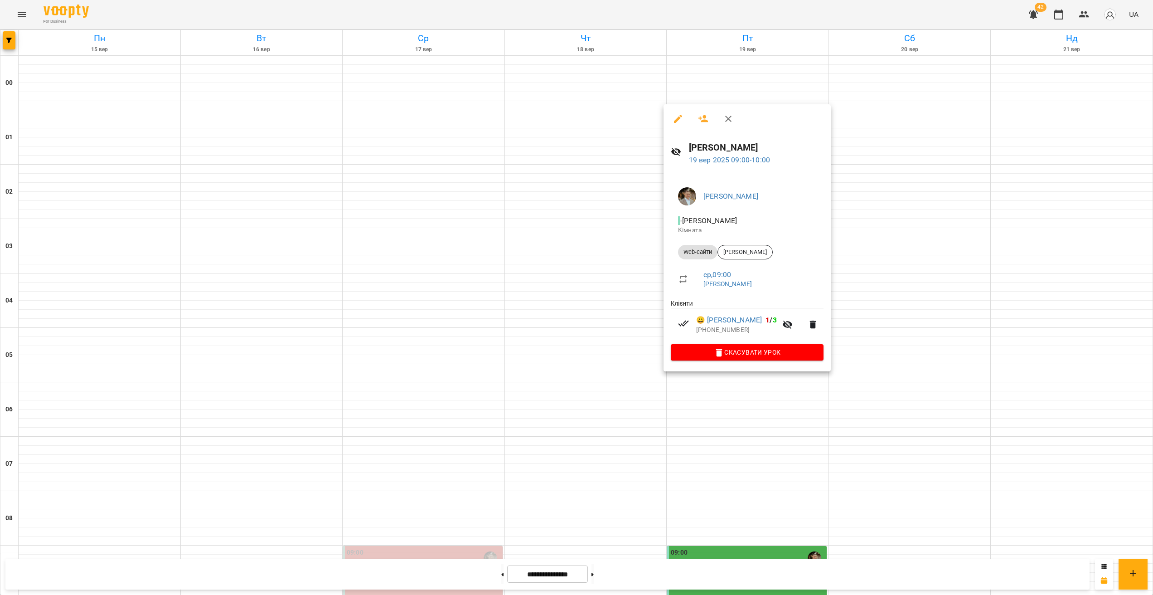
click at [743, 390] on div at bounding box center [576, 297] width 1153 height 595
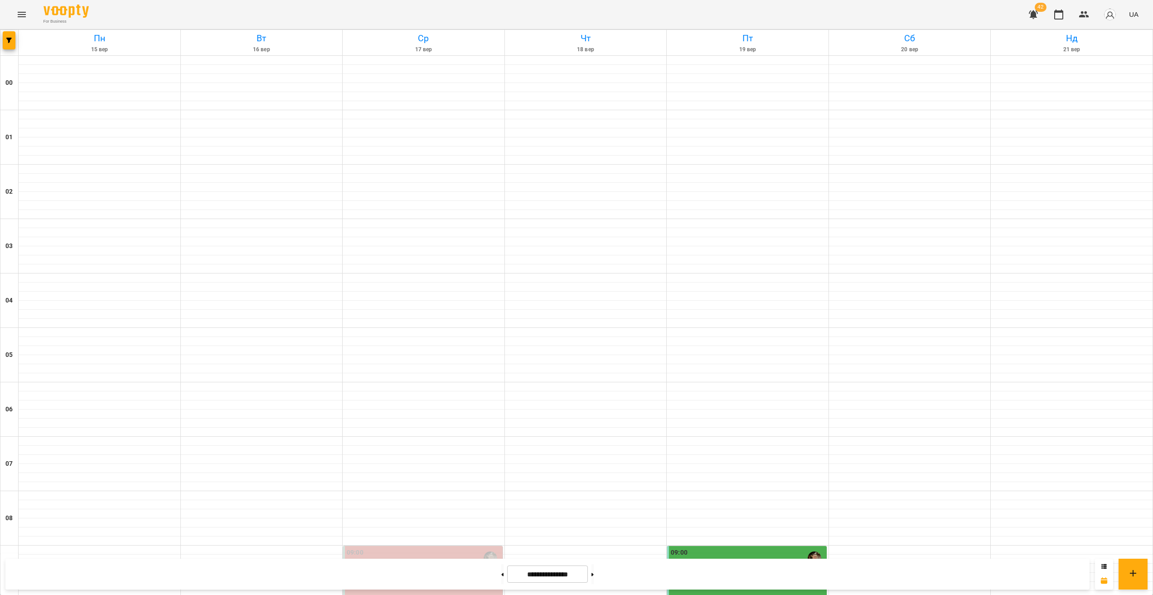
click at [730, 546] on div "09:00 [PERSON_NAME] [PERSON_NAME]" at bounding box center [747, 572] width 160 height 53
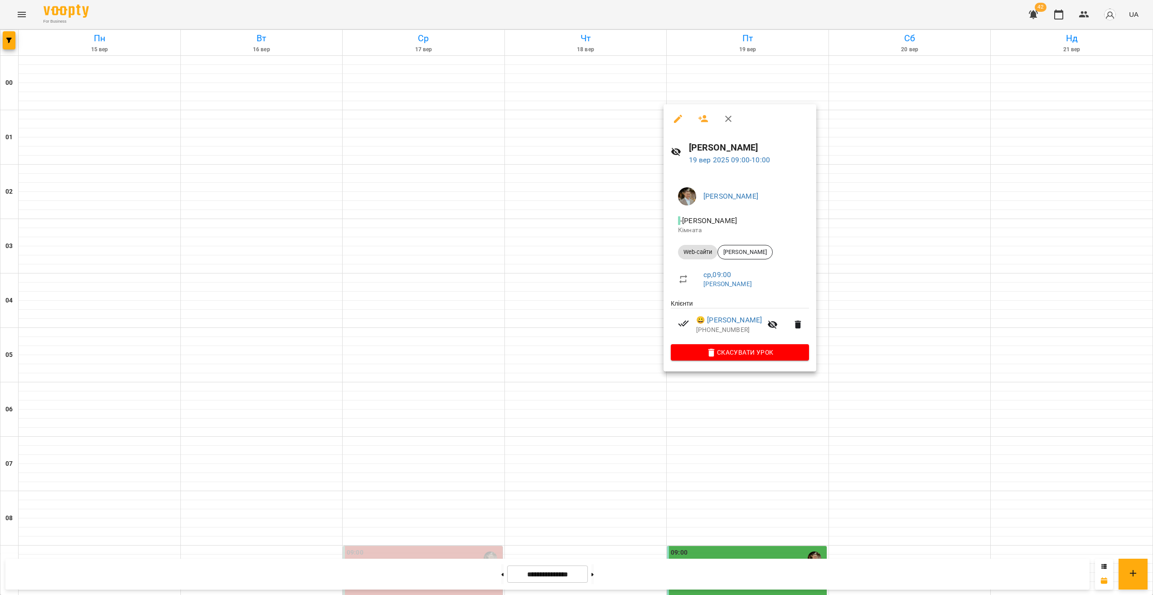
drag, startPoint x: 936, startPoint y: 438, endPoint x: 938, endPoint y: 425, distance: 12.8
click at [936, 438] on div at bounding box center [576, 297] width 1153 height 595
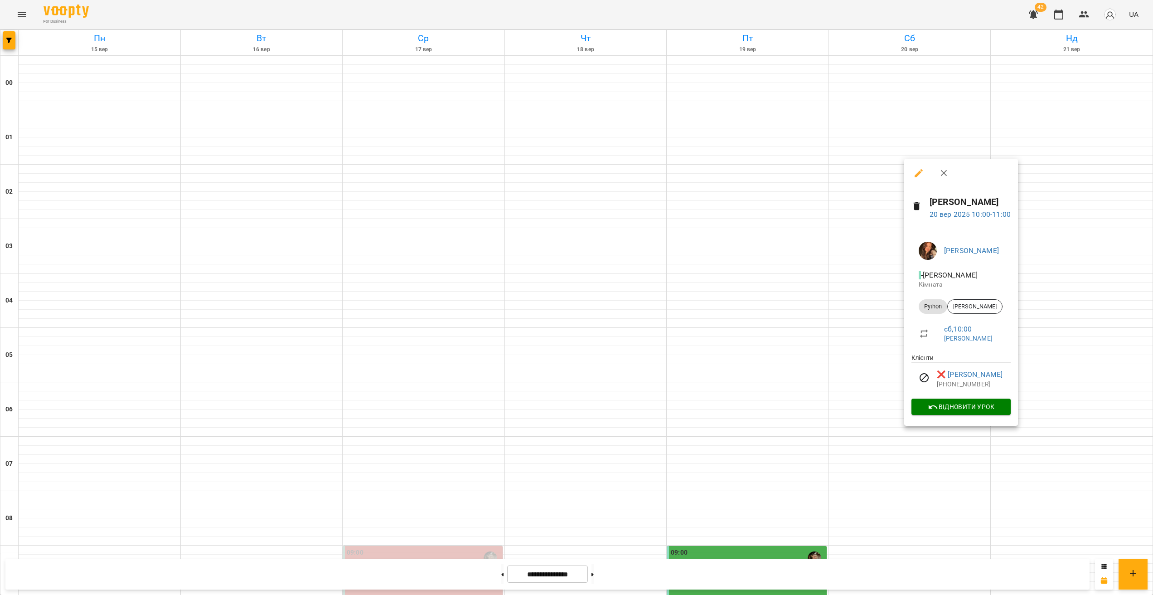
drag, startPoint x: 958, startPoint y: 456, endPoint x: 963, endPoint y: 486, distance: 30.9
click at [958, 457] on div at bounding box center [576, 297] width 1153 height 595
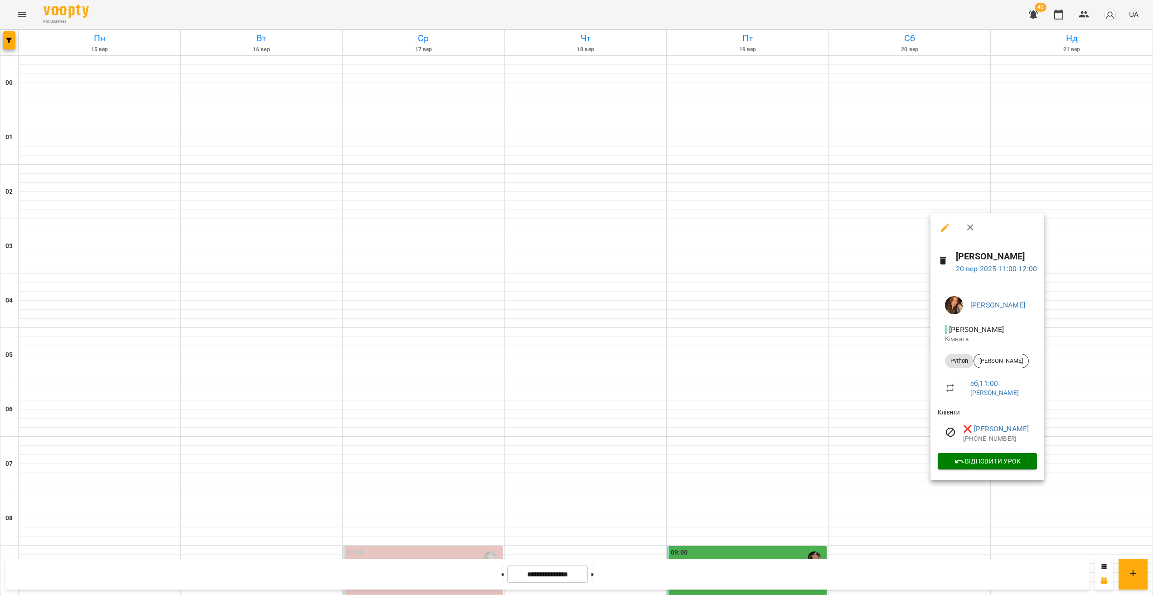
click at [962, 506] on div at bounding box center [576, 297] width 1153 height 595
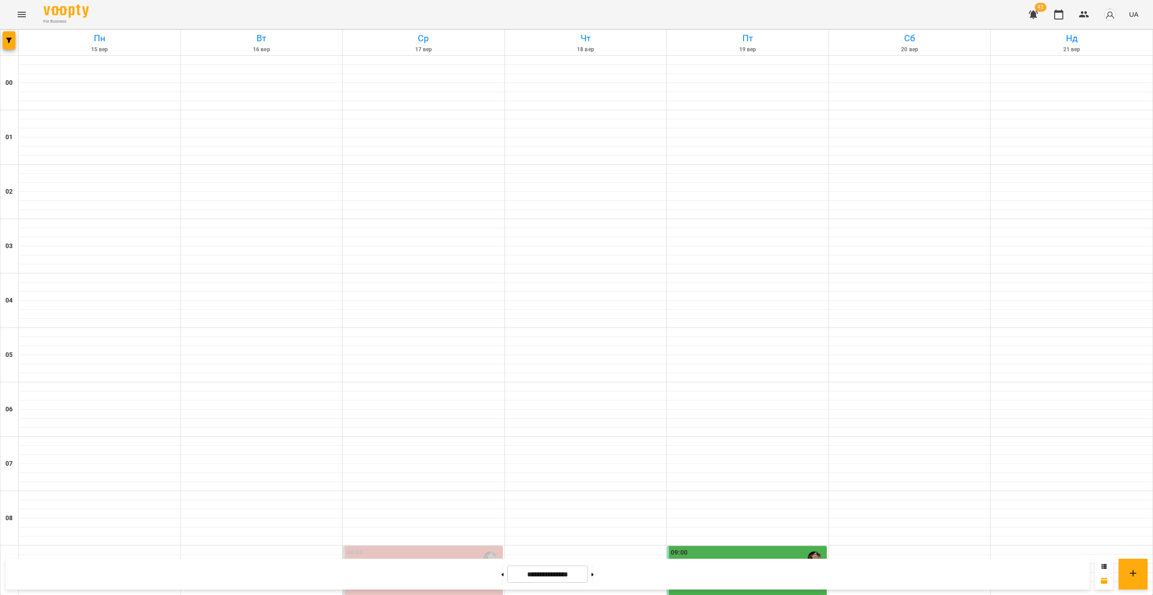
scroll to position [807, 0]
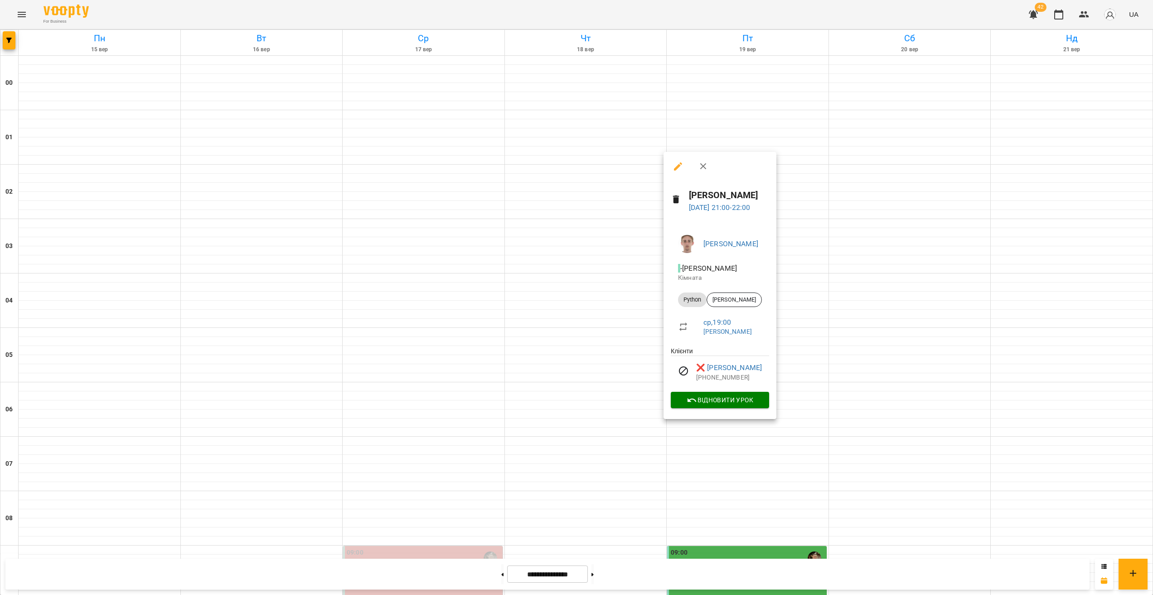
click at [703, 452] on div at bounding box center [576, 297] width 1153 height 595
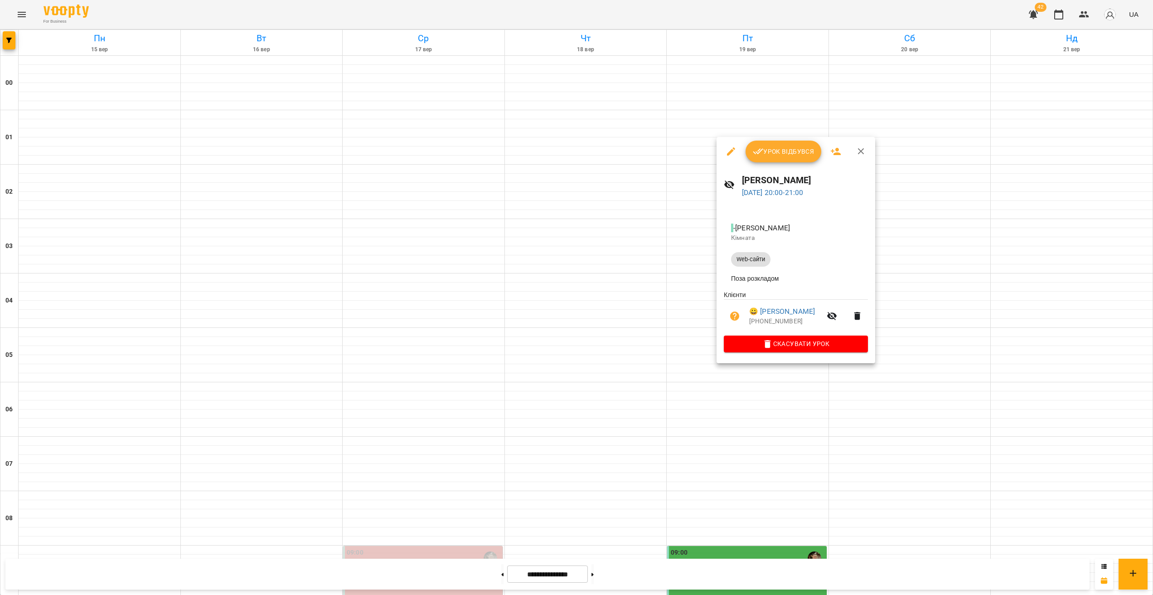
click at [665, 417] on div at bounding box center [576, 297] width 1153 height 595
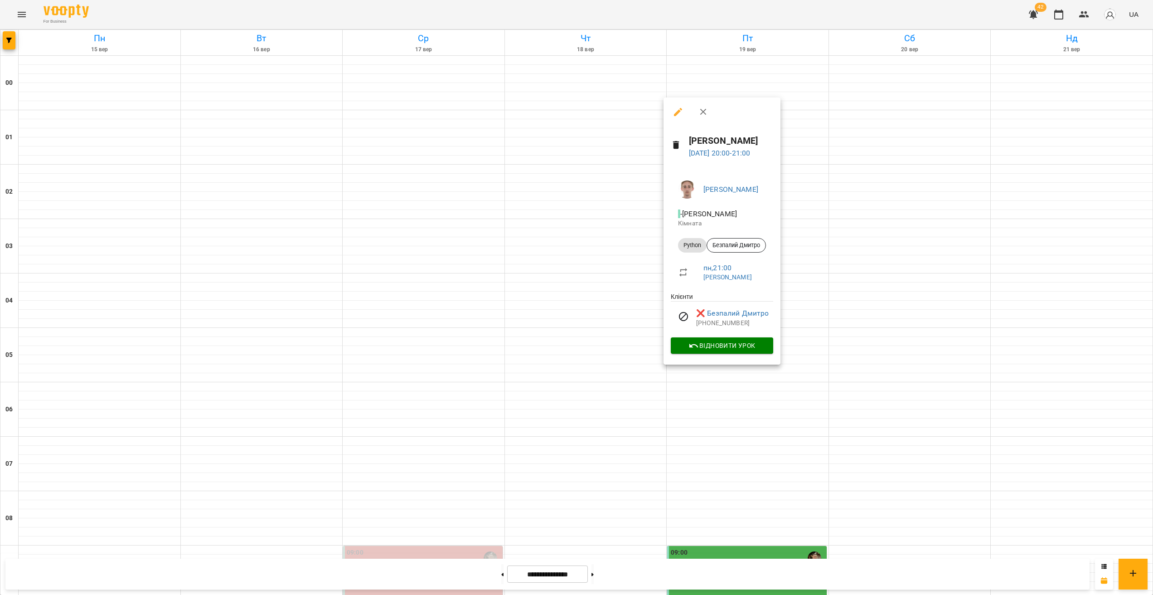
click at [737, 390] on div at bounding box center [576, 297] width 1153 height 595
